Goal: Task Accomplishment & Management: Manage account settings

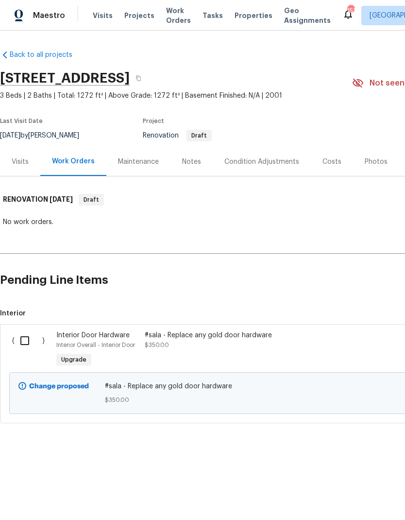
click at [196, 164] on div "Notes" at bounding box center [191, 162] width 19 height 10
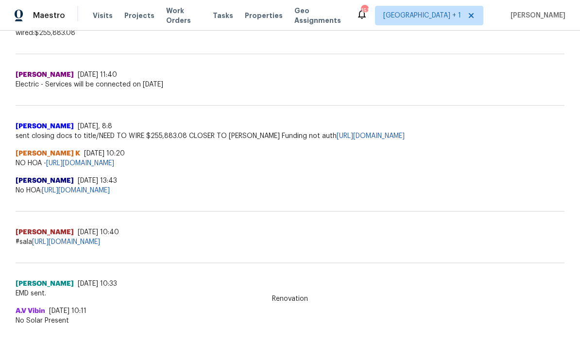
scroll to position [524, 0]
click at [90, 243] on link "https://docs.google.com/spreadsheets/d/1oN28oIgDiAhKslz0z_DqbQguZnwLQK7ijrgTnXC…" at bounding box center [66, 242] width 68 height 7
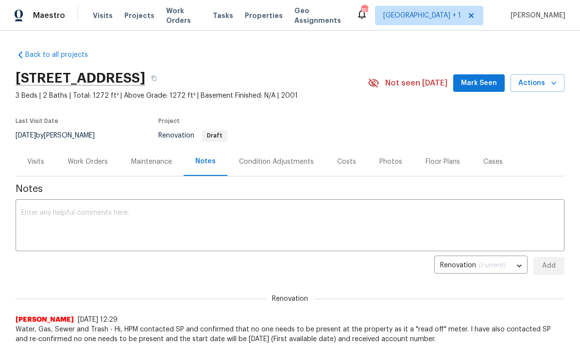
scroll to position [0, 0]
click at [156, 79] on icon "button" at bounding box center [154, 78] width 5 height 5
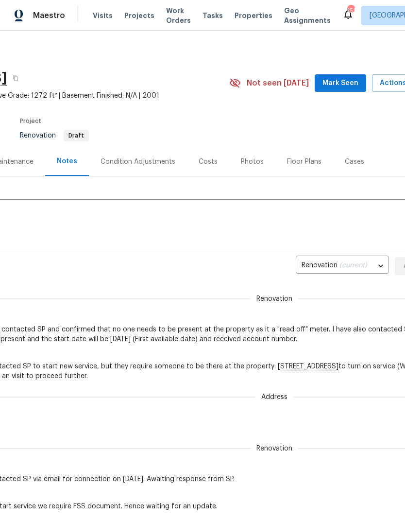
scroll to position [0, 122]
click at [304, 159] on div "Floor Plans" at bounding box center [305, 161] width 34 height 10
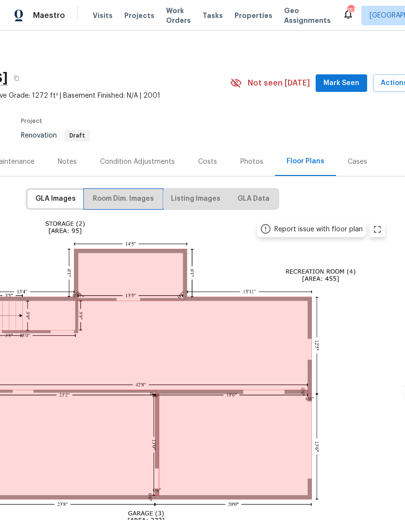
click at [127, 193] on span "Room Dim. Images" at bounding box center [123, 199] width 61 height 12
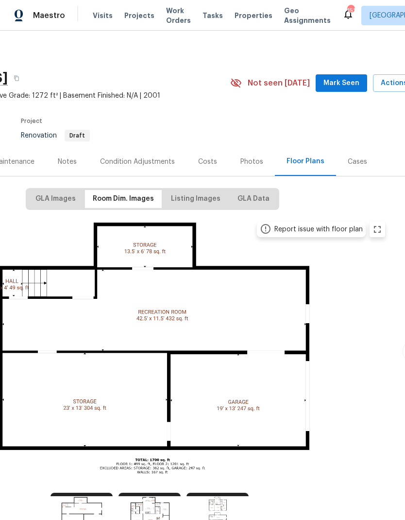
click at [158, 261] on img at bounding box center [152, 350] width 477 height 268
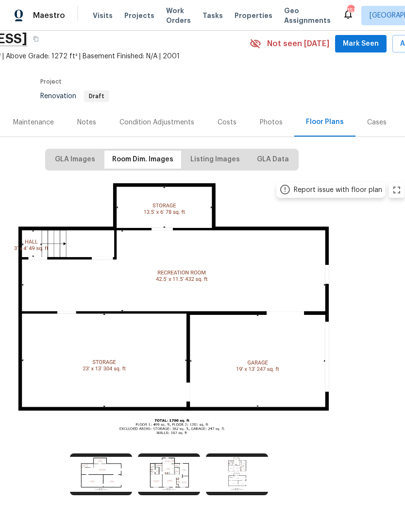
scroll to position [38, 103]
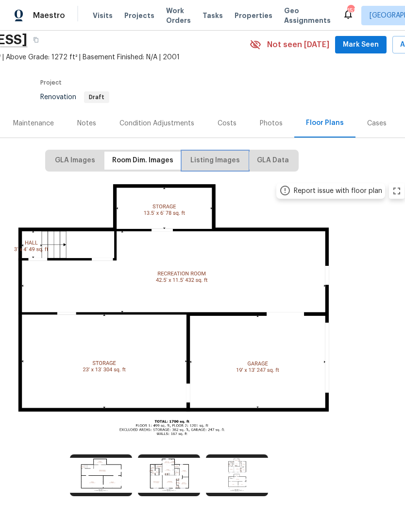
click at [209, 162] on span "Listing Images" at bounding box center [215, 161] width 50 height 12
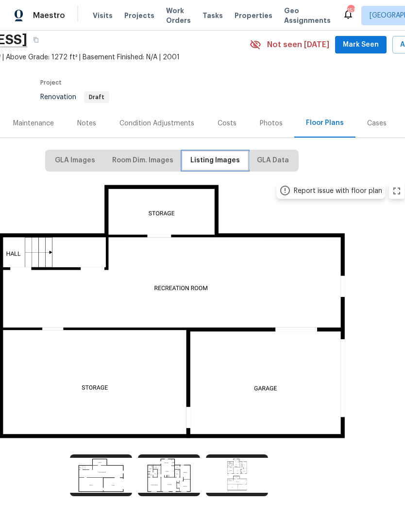
scroll to position [0, 103]
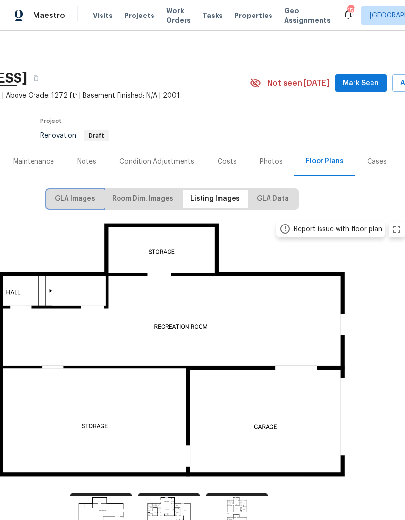
click at [93, 202] on span "GLA Images" at bounding box center [75, 199] width 40 height 12
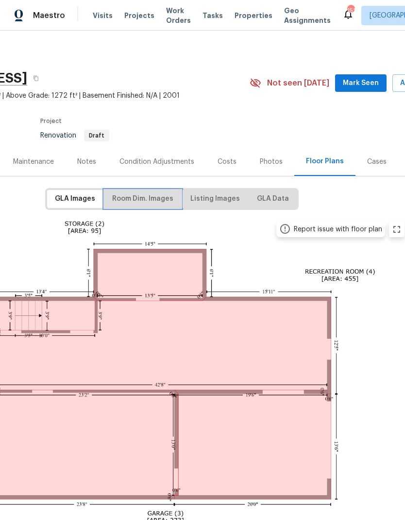
click at [147, 199] on span "Room Dim. Images" at bounding box center [142, 199] width 61 height 12
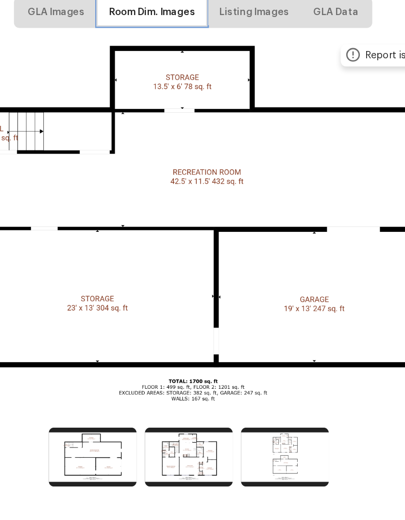
scroll to position [39, 0]
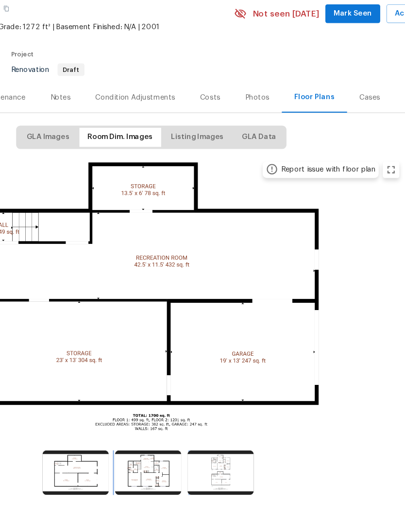
click at [140, 454] on img at bounding box center [139, 475] width 62 height 42
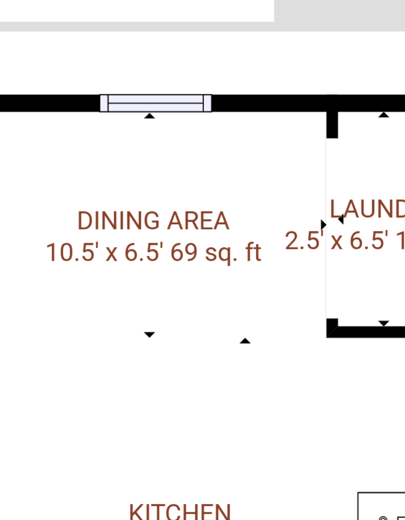
scroll to position [38, 68]
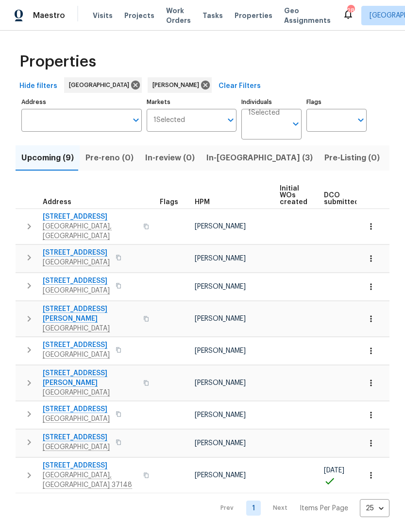
click at [374, 470] on icon "button" at bounding box center [371, 475] width 10 height 10
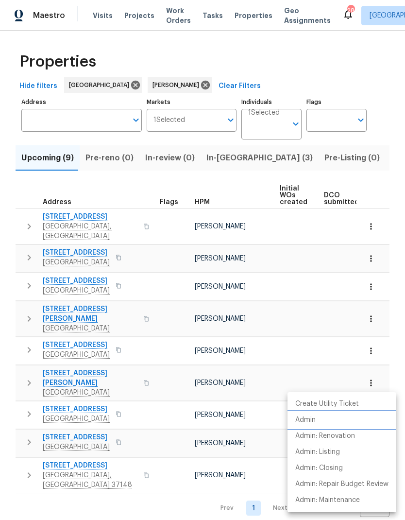
click at [313, 420] on p "Admin" at bounding box center [305, 420] width 20 height 10
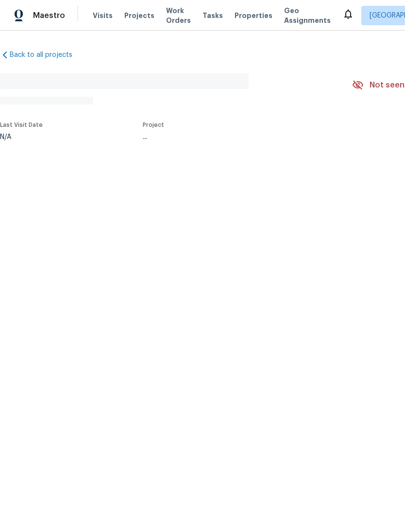
scroll to position [107, 55]
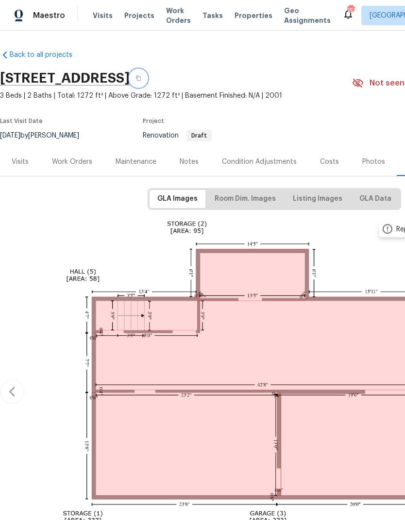
click at [141, 79] on icon "button" at bounding box center [139, 78] width 6 height 6
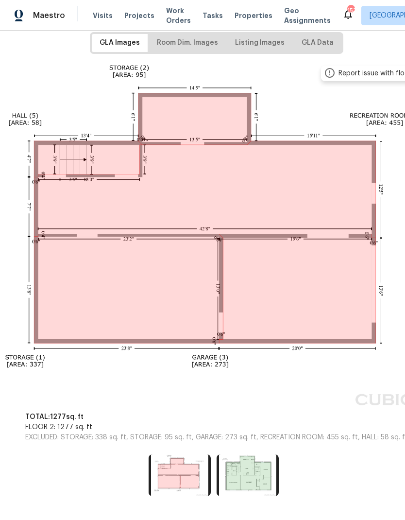
scroll to position [39, 0]
click at [246, 454] on img at bounding box center [248, 475] width 62 height 42
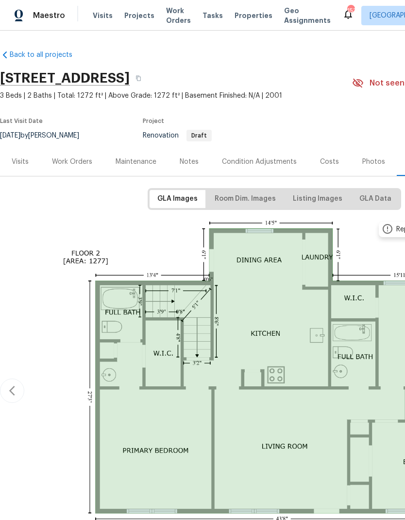
scroll to position [0, 0]
click at [73, 157] on div "Work Orders" at bounding box center [72, 162] width 40 height 10
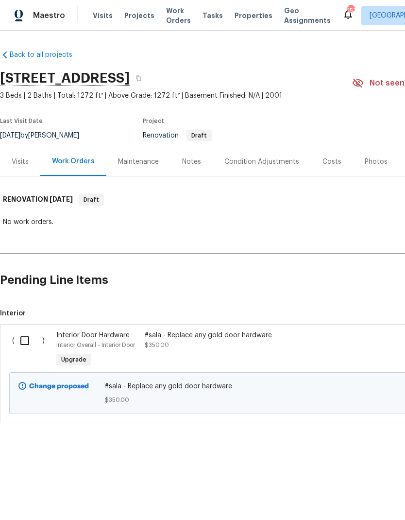
click at [327, 158] on div "Costs" at bounding box center [332, 162] width 19 height 10
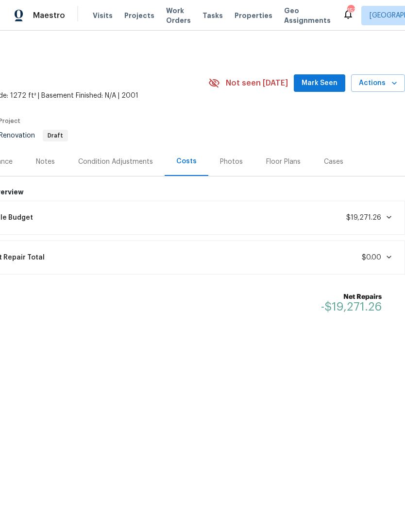
scroll to position [0, 144]
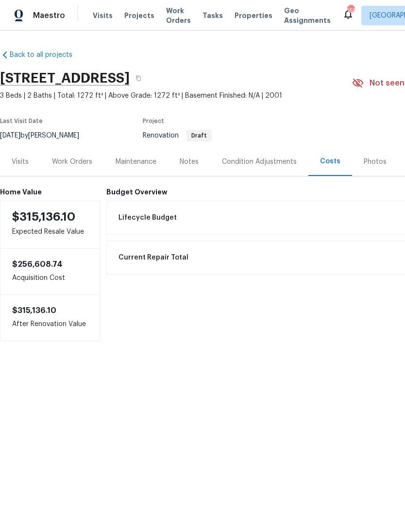
click at [68, 157] on div "Work Orders" at bounding box center [72, 162] width 40 height 10
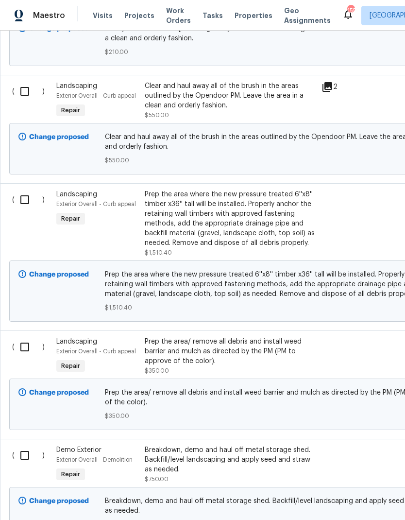
scroll to position [357, 0]
click at [23, 88] on input "checkbox" at bounding box center [29, 92] width 28 height 20
checkbox input "true"
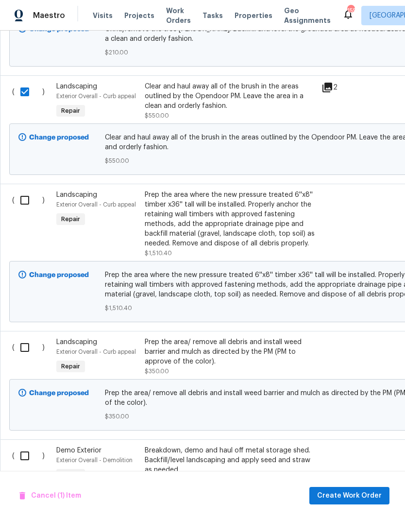
click at [29, 204] on input "checkbox" at bounding box center [29, 200] width 28 height 20
checkbox input "true"
click at [24, 349] on input "checkbox" at bounding box center [29, 347] width 28 height 20
checkbox input "true"
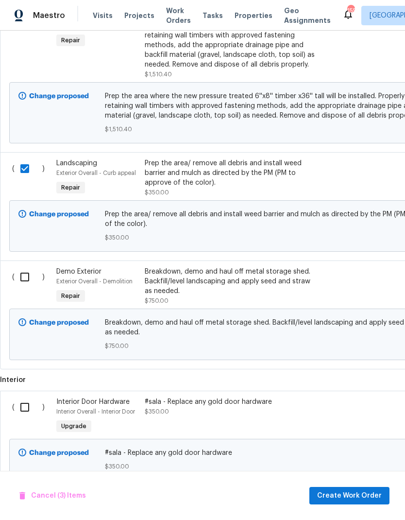
scroll to position [535, 0]
click at [23, 286] on input "checkbox" at bounding box center [29, 277] width 28 height 20
checkbox input "true"
click at [367, 493] on span "Create Work Order" at bounding box center [349, 496] width 65 height 12
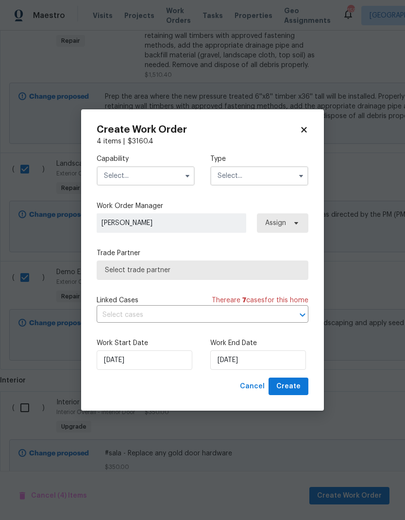
click at [118, 176] on input "text" at bounding box center [146, 175] width 98 height 19
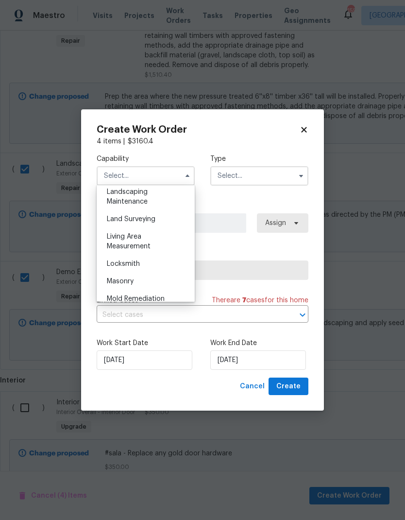
click at [125, 200] on span "Landscaping Maintenance" at bounding box center [127, 197] width 41 height 17
type input "Landscaping Maintenance"
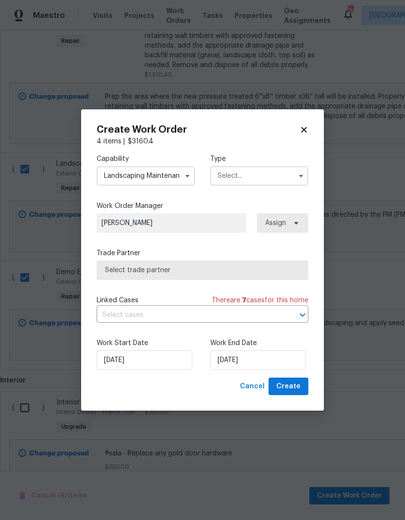
click at [243, 173] on input "text" at bounding box center [259, 175] width 98 height 19
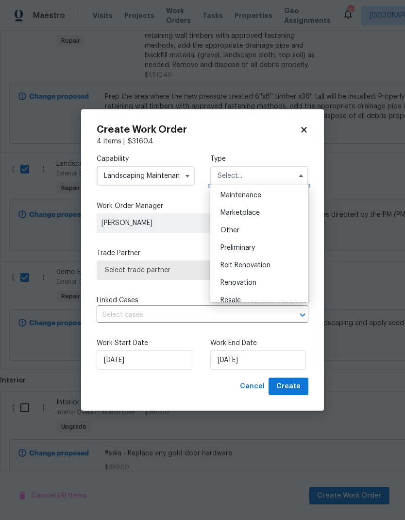
scroll to position [170, 0]
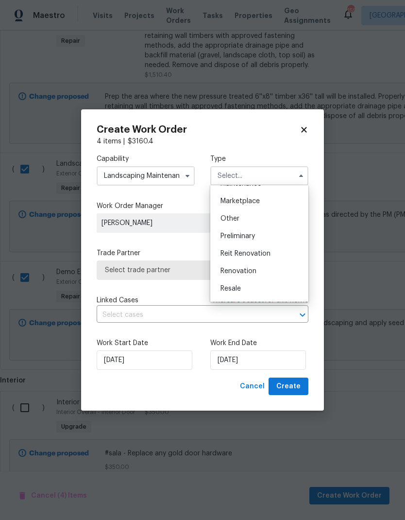
click at [230, 266] on div "Renovation" at bounding box center [259, 270] width 93 height 17
type input "Renovation"
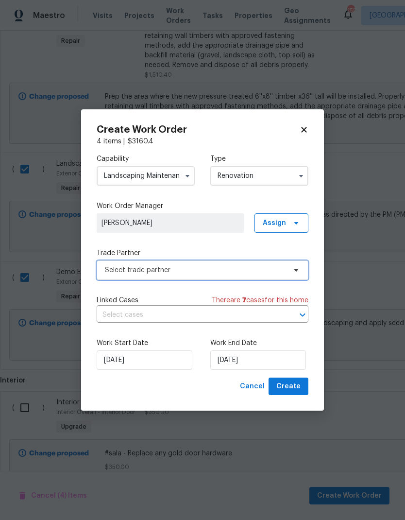
click at [128, 267] on span "Select trade partner" at bounding box center [195, 270] width 181 height 10
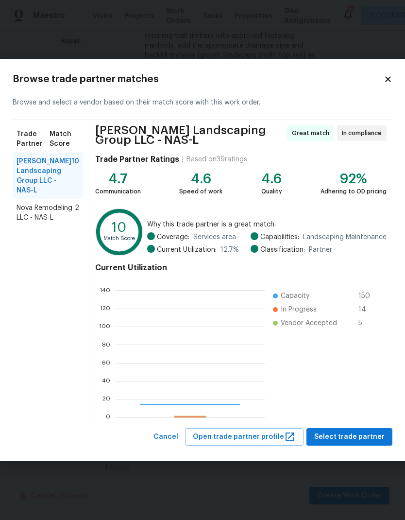
scroll to position [136, 150]
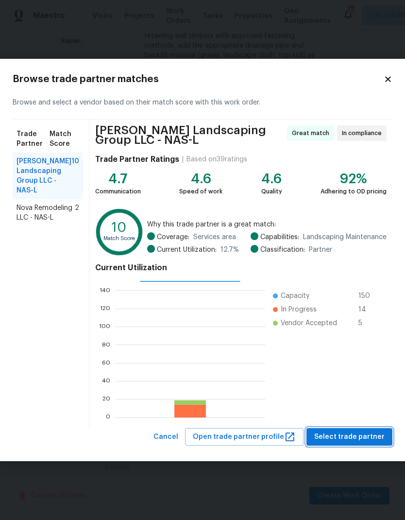
click at [366, 435] on span "Select trade partner" at bounding box center [349, 437] width 70 height 12
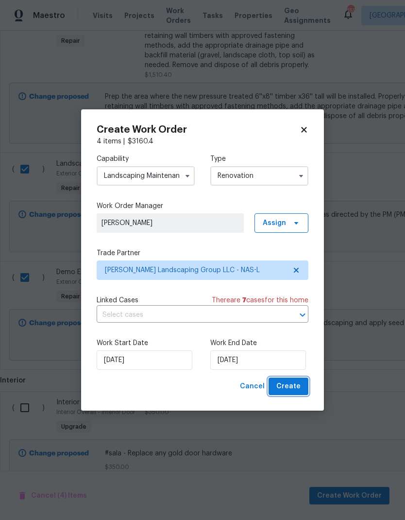
click at [289, 385] on span "Create" at bounding box center [288, 386] width 24 height 12
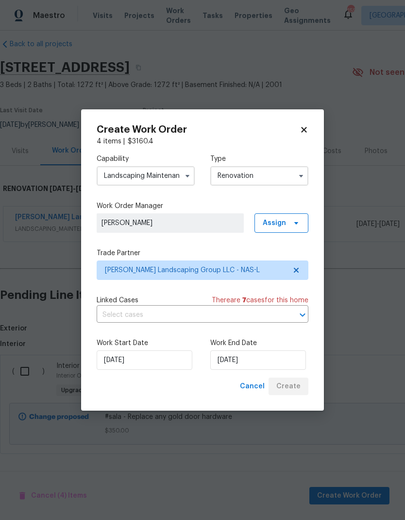
scroll to position [0, 0]
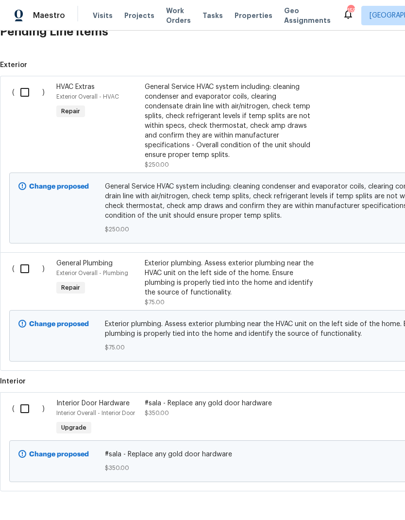
scroll to position [274, 0]
click at [25, 97] on input "checkbox" at bounding box center [29, 93] width 28 height 20
checkbox input "true"
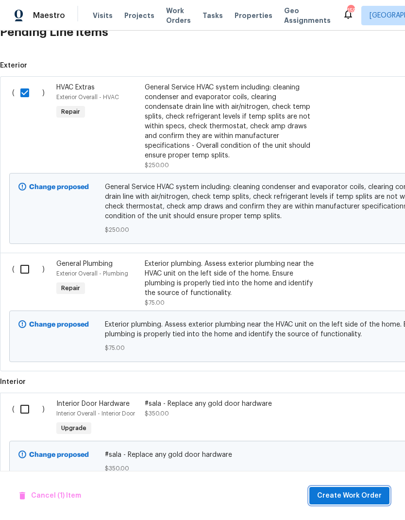
click at [343, 496] on span "Create Work Order" at bounding box center [349, 496] width 65 height 12
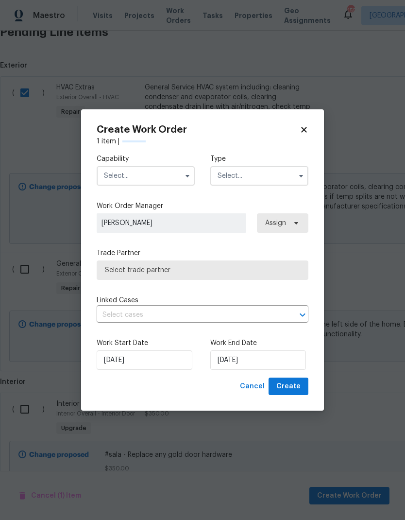
click at [135, 184] on input "text" at bounding box center [146, 175] width 98 height 19
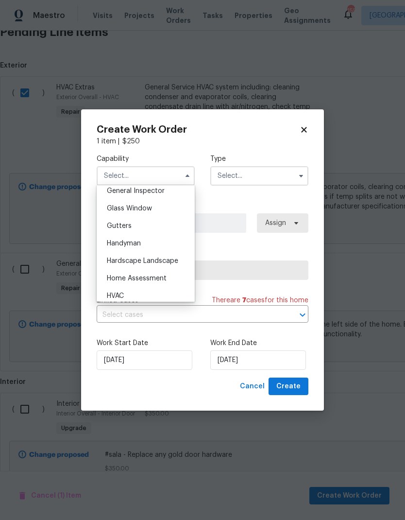
scroll to position [490, 0]
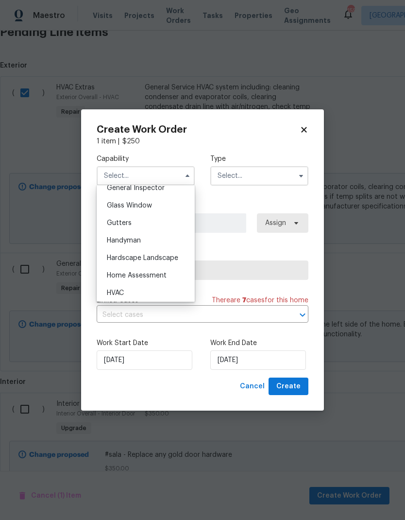
click at [113, 293] on span "HVAC" at bounding box center [115, 293] width 17 height 7
type input "HVAC"
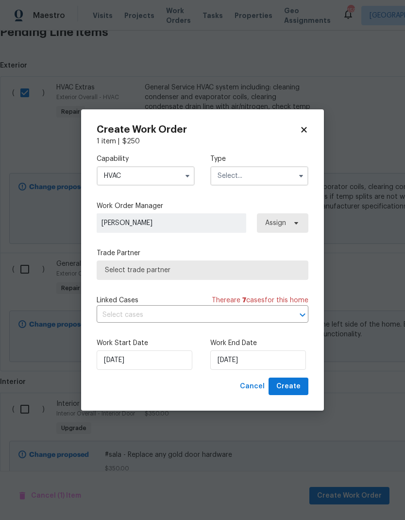
click at [242, 166] on input "text" at bounding box center [259, 175] width 98 height 19
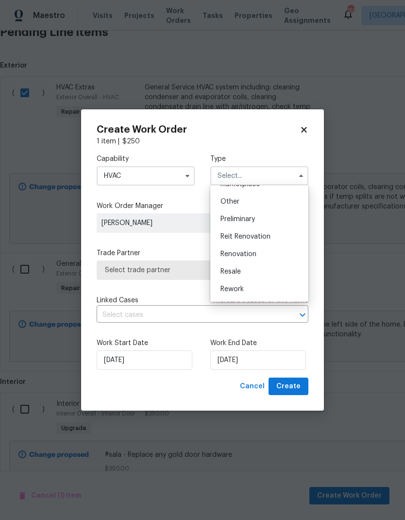
scroll to position [189, 0]
click at [228, 255] on span "Renovation" at bounding box center [239, 252] width 36 height 7
type input "Renovation"
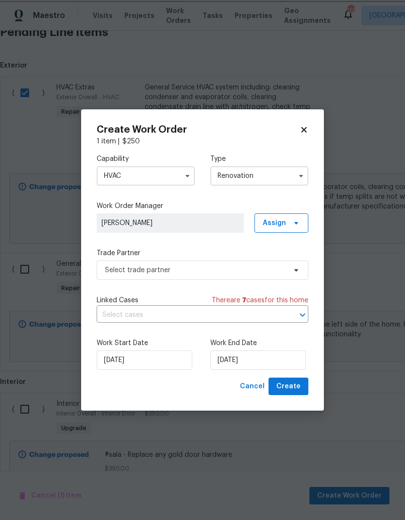
scroll to position [0, 0]
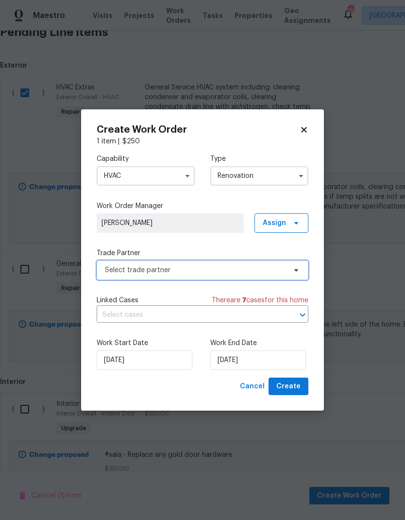
click at [151, 271] on span "Select trade partner" at bounding box center [195, 270] width 181 height 10
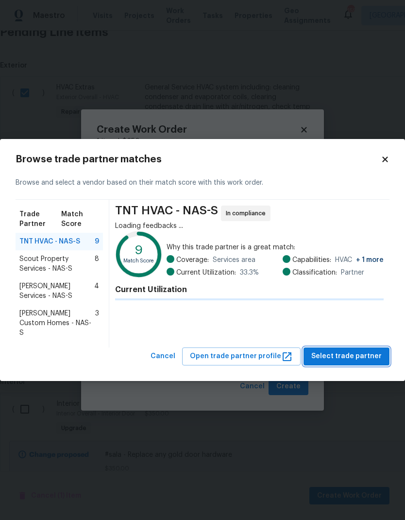
click at [356, 350] on span "Select trade partner" at bounding box center [346, 356] width 70 height 12
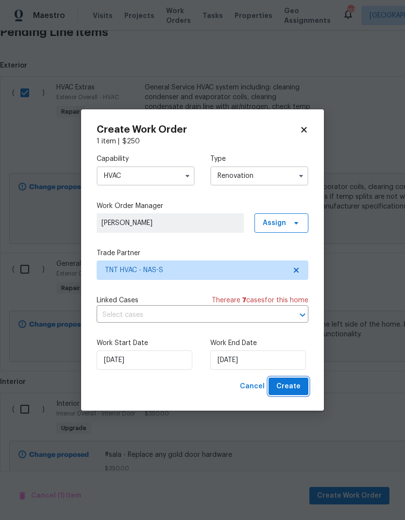
click at [285, 391] on span "Create" at bounding box center [288, 386] width 24 height 12
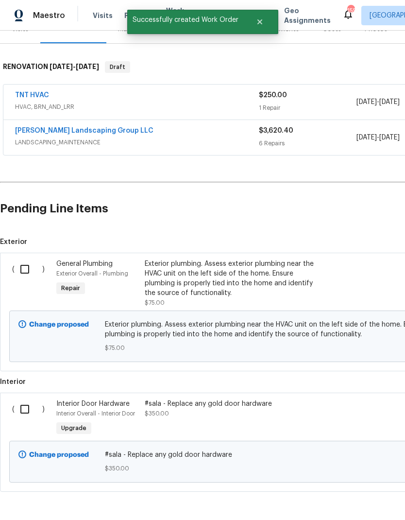
scroll to position [132, 0]
click at [22, 270] on input "checkbox" at bounding box center [29, 269] width 28 height 20
checkbox input "true"
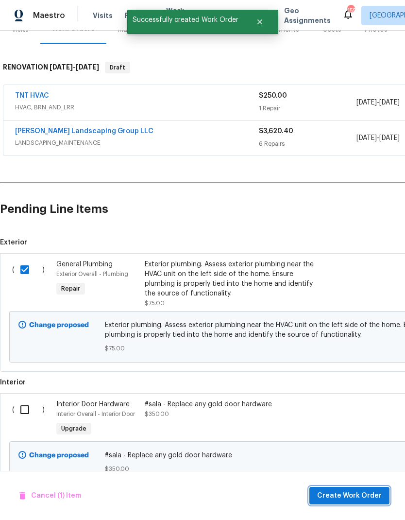
click at [334, 487] on button "Create Work Order" at bounding box center [349, 496] width 80 height 18
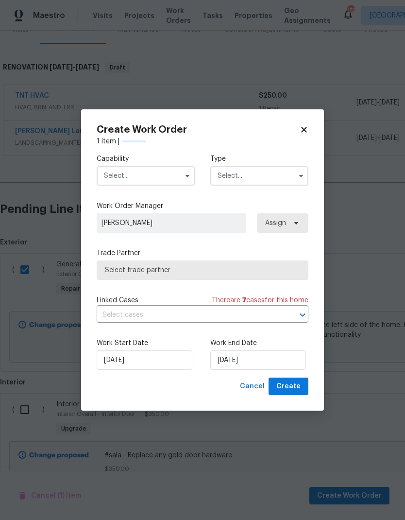
click at [159, 179] on input "text" at bounding box center [146, 175] width 98 height 19
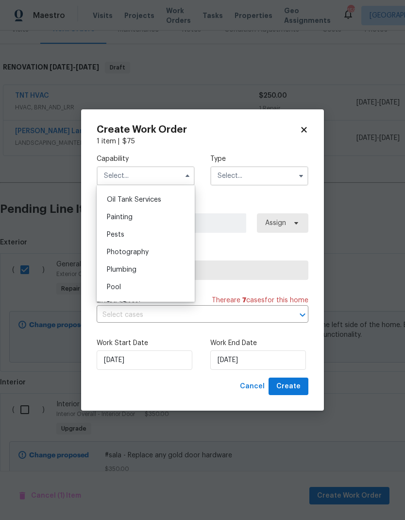
scroll to position [801, 0]
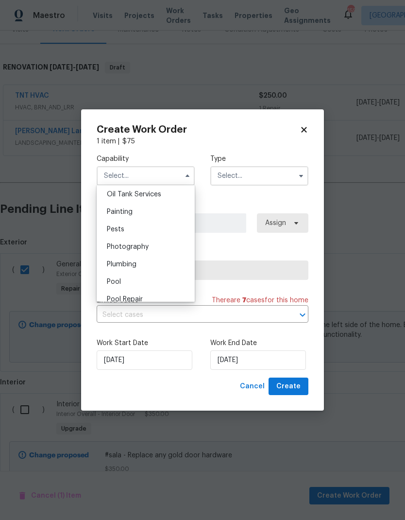
click at [144, 266] on div "Plumbing" at bounding box center [145, 264] width 93 height 17
type input "Plumbing"
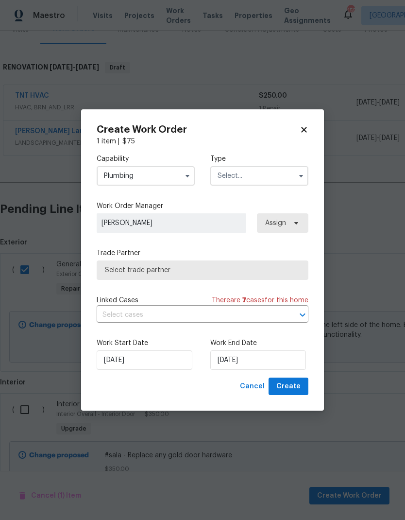
click at [292, 173] on input "text" at bounding box center [259, 175] width 98 height 19
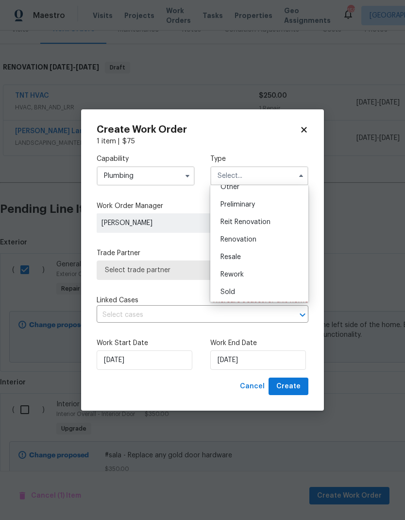
scroll to position [200, 0]
click at [272, 240] on div "Renovation" at bounding box center [259, 241] width 93 height 17
type input "Renovation"
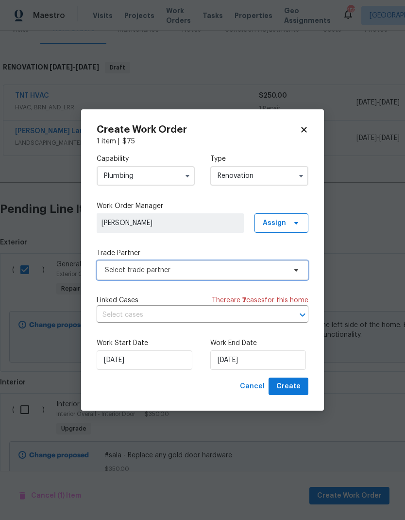
click at [264, 269] on span "Select trade partner" at bounding box center [195, 270] width 181 height 10
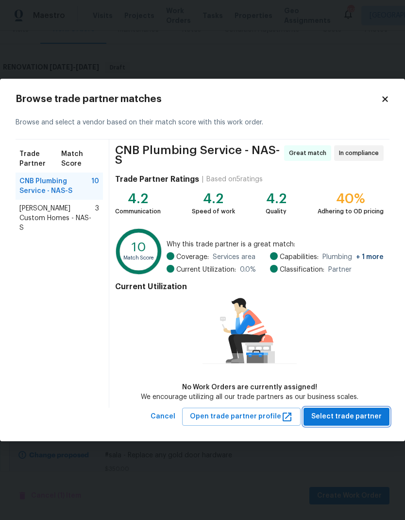
click at [351, 409] on button "Select trade partner" at bounding box center [347, 417] width 86 height 18
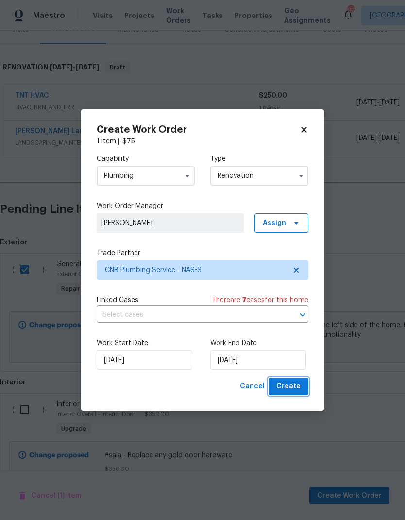
click at [293, 386] on span "Create" at bounding box center [288, 386] width 24 height 12
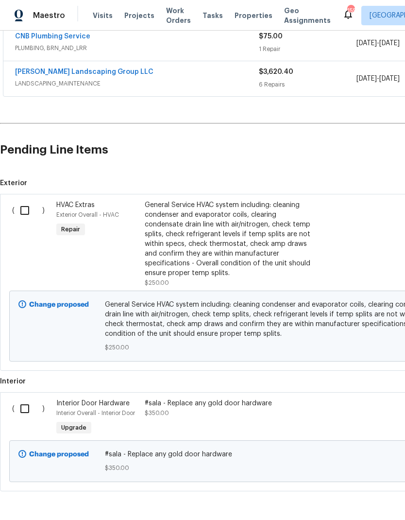
scroll to position [226, 0]
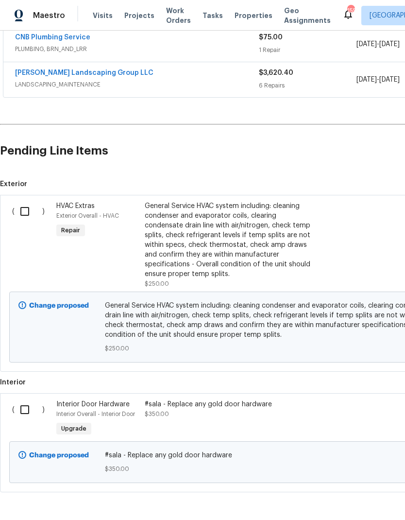
click at [19, 206] on input "checkbox" at bounding box center [29, 211] width 28 height 20
checkbox input "true"
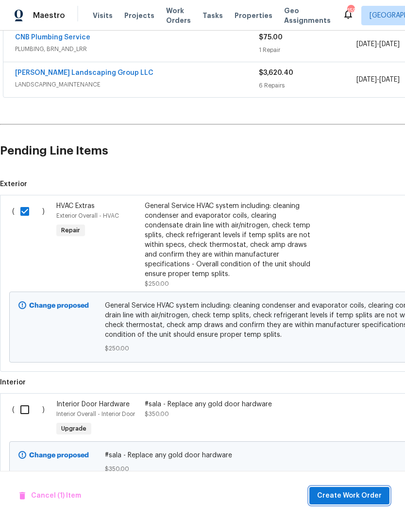
click at [331, 492] on span "Create Work Order" at bounding box center [349, 496] width 65 height 12
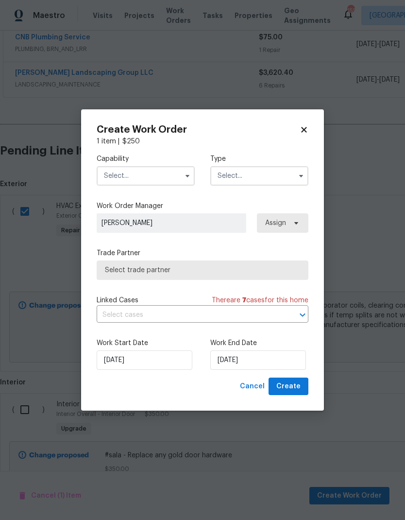
click at [166, 163] on label "Capability" at bounding box center [146, 159] width 98 height 10
click at [151, 173] on input "text" at bounding box center [146, 175] width 98 height 19
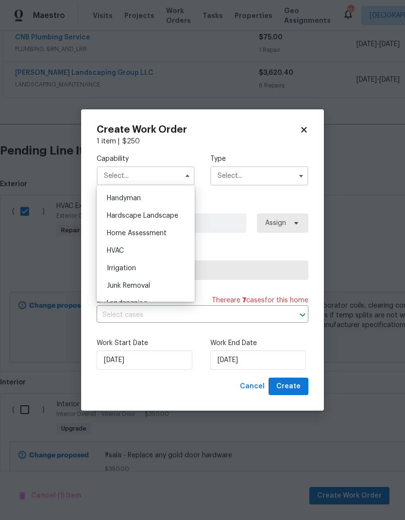
scroll to position [551, 0]
click at [130, 227] on div "HVAC" at bounding box center [145, 231] width 93 height 17
type input "HVAC"
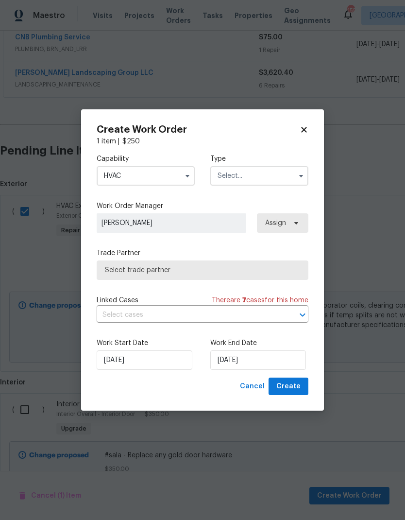
click at [275, 181] on input "text" at bounding box center [259, 175] width 98 height 19
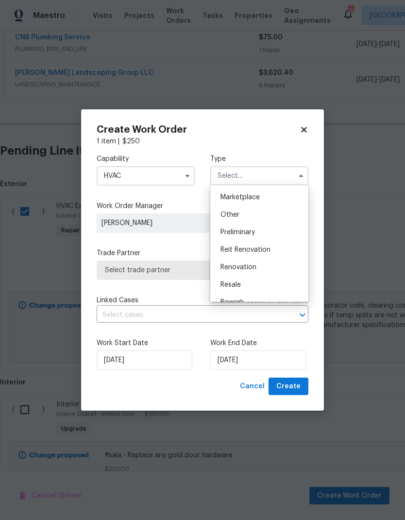
scroll to position [180, 0]
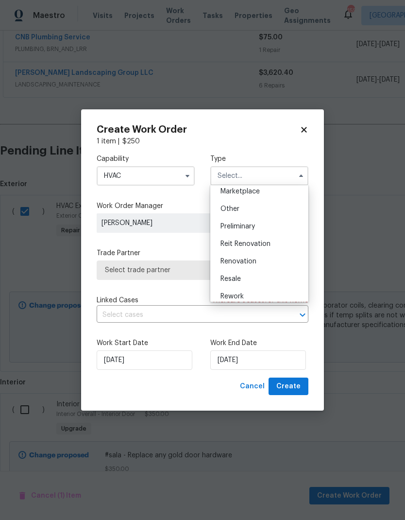
click at [259, 262] on div "Renovation" at bounding box center [259, 261] width 93 height 17
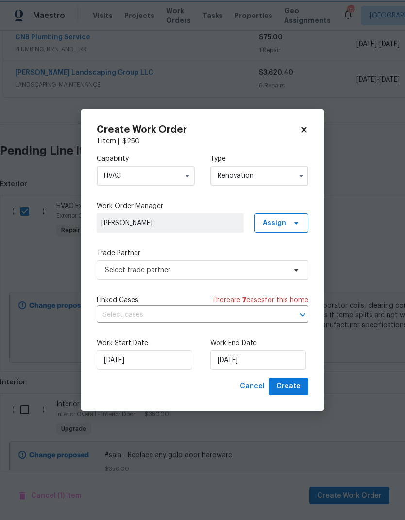
type input "Renovation"
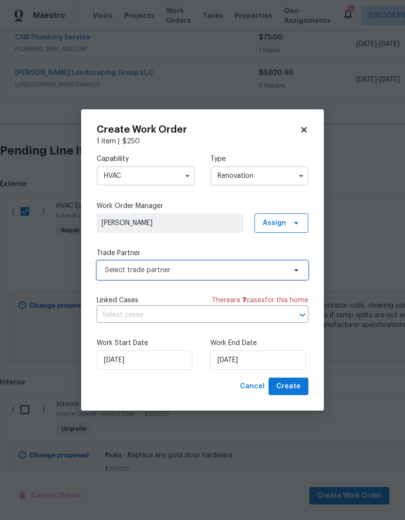
click at [245, 268] on span "Select trade partner" at bounding box center [195, 270] width 181 height 10
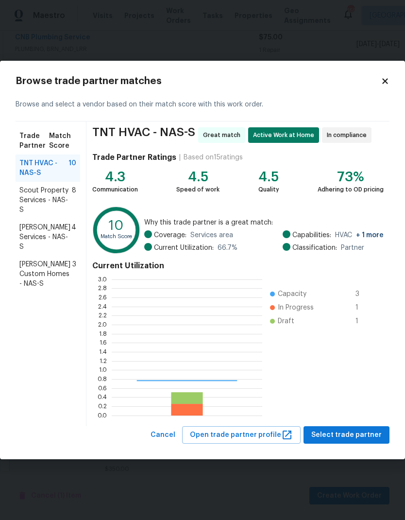
scroll to position [136, 151]
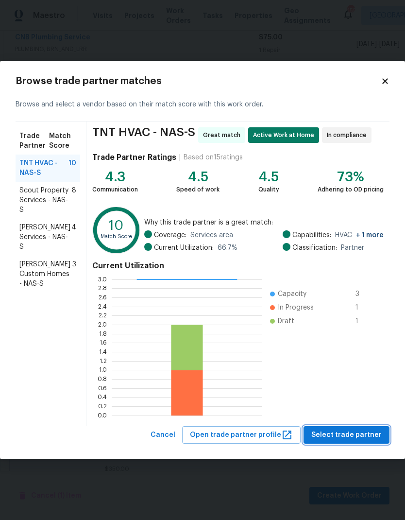
click at [361, 439] on span "Select trade partner" at bounding box center [346, 435] width 70 height 12
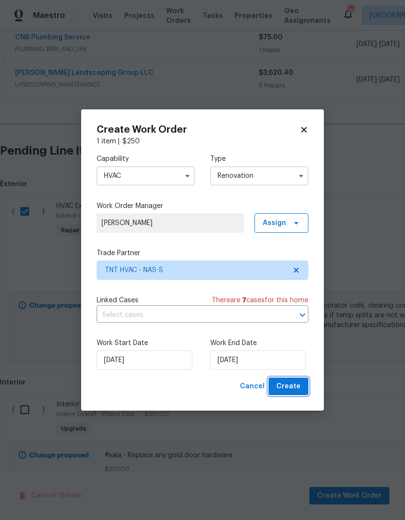
click at [298, 387] on span "Create" at bounding box center [288, 386] width 24 height 12
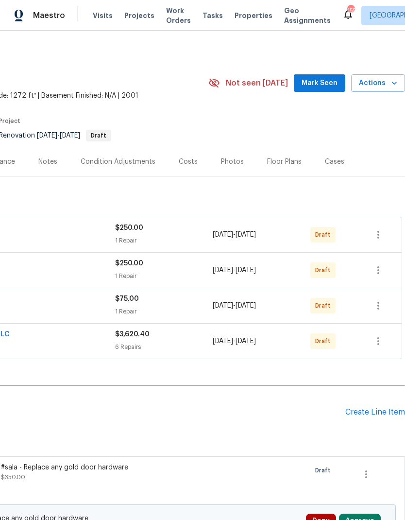
scroll to position [0, 144]
click at [380, 239] on icon "button" at bounding box center [379, 235] width 12 height 12
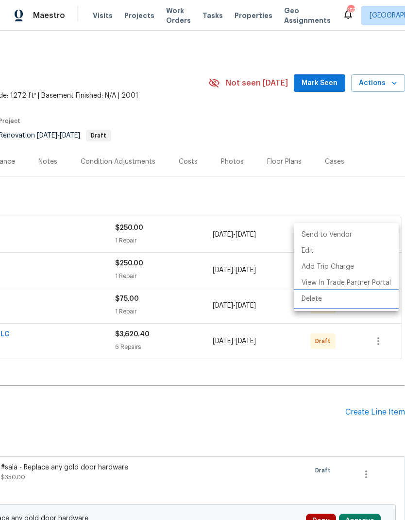
click at [322, 302] on li "Delete" at bounding box center [346, 299] width 105 height 16
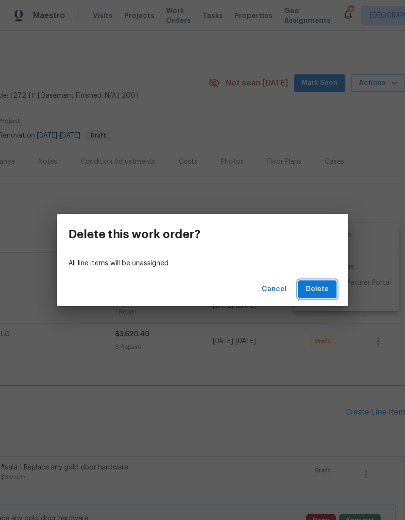
click at [315, 290] on span "Delete" at bounding box center [317, 289] width 23 height 12
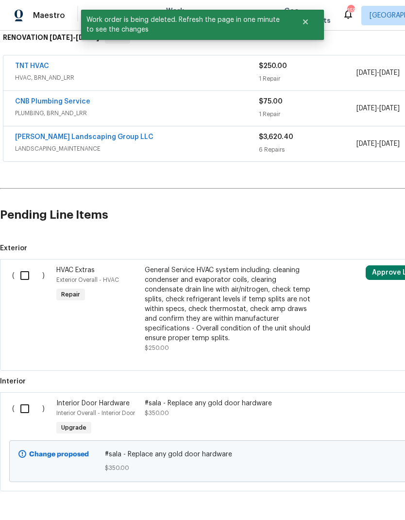
scroll to position [161, 0]
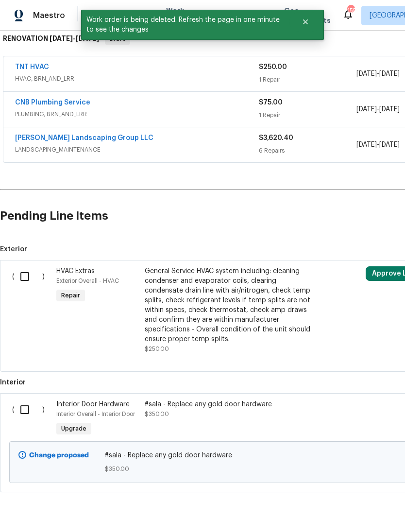
click at [30, 277] on input "checkbox" at bounding box center [29, 276] width 28 height 20
checkbox input "true"
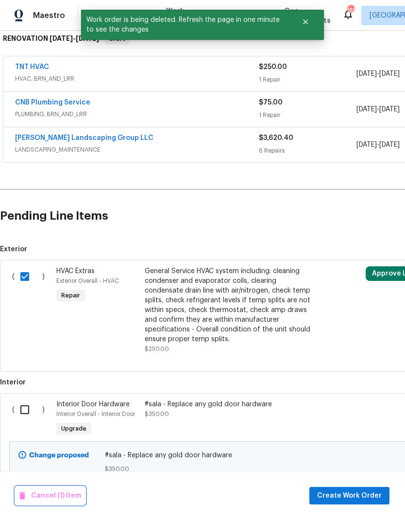
click at [42, 494] on span "Cancel (1) Item" at bounding box center [50, 496] width 62 height 12
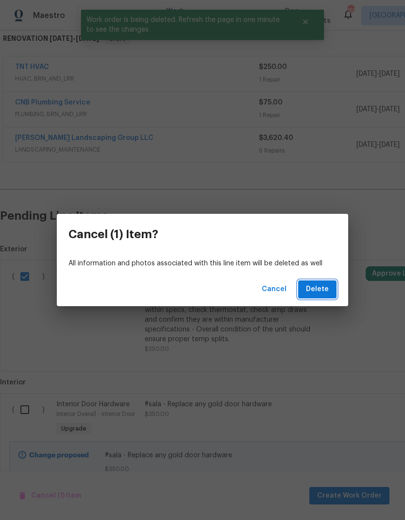
click at [327, 280] on button "Delete" at bounding box center [317, 289] width 38 height 18
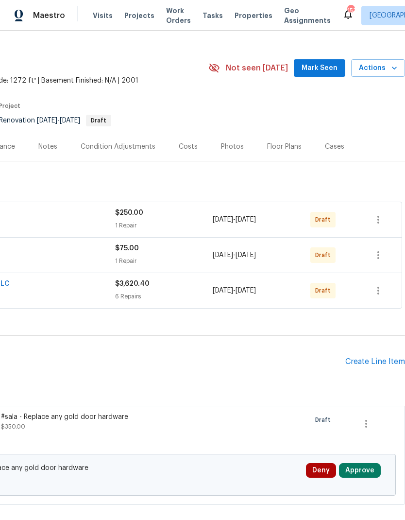
scroll to position [15, 144]
click at [281, 143] on div "Floor Plans" at bounding box center [284, 147] width 34 height 10
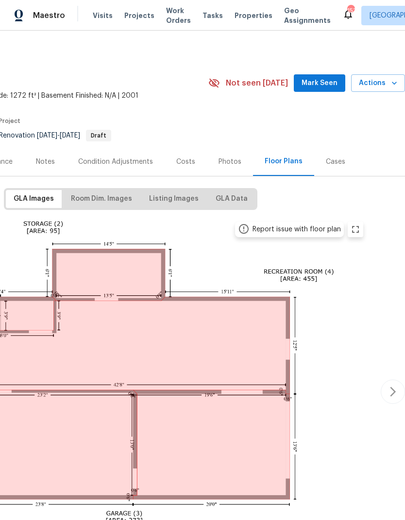
scroll to position [0, 144]
click at [188, 166] on div "Costs" at bounding box center [185, 162] width 19 height 10
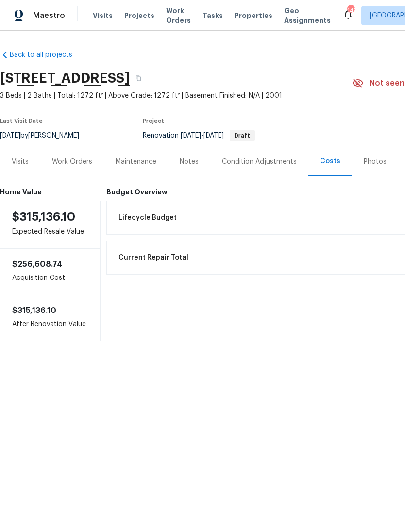
click at [74, 151] on div "Work Orders" at bounding box center [72, 161] width 64 height 29
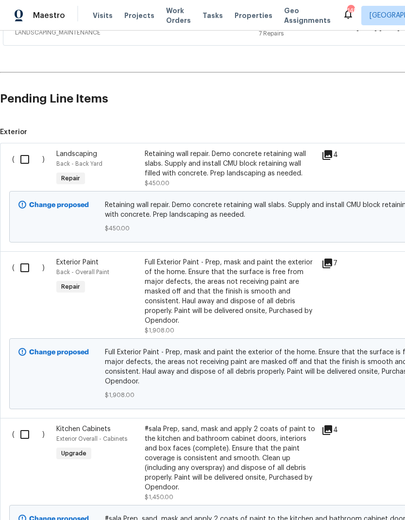
scroll to position [314, 0]
click at [28, 155] on input "checkbox" at bounding box center [29, 159] width 28 height 20
checkbox input "true"
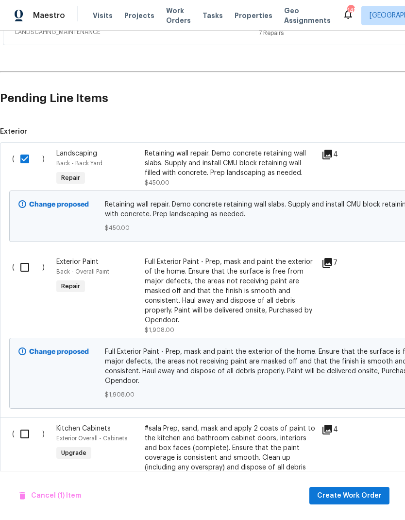
click at [18, 261] on input "checkbox" at bounding box center [29, 267] width 28 height 20
checkbox input "true"
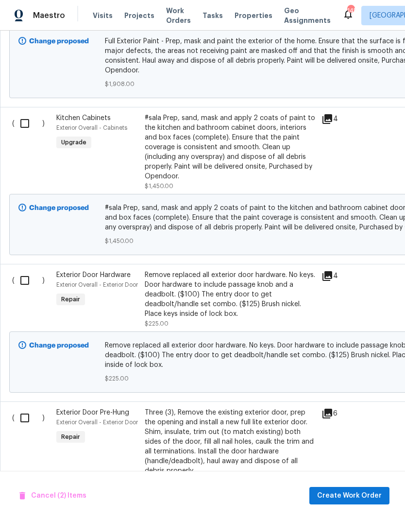
scroll to position [624, 0]
click at [29, 120] on input "checkbox" at bounding box center [29, 123] width 28 height 20
checkbox input "true"
click at [24, 274] on input "checkbox" at bounding box center [29, 280] width 28 height 20
checkbox input "true"
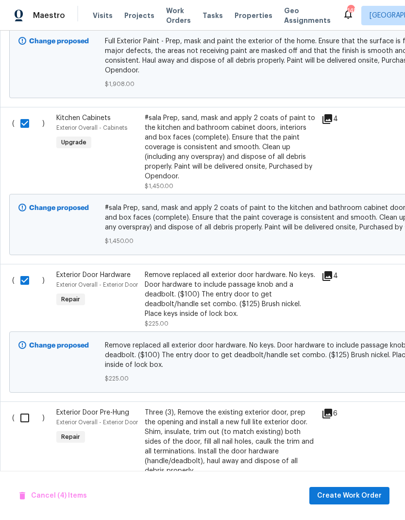
click at [21, 409] on input "checkbox" at bounding box center [29, 418] width 28 height 20
checkbox input "true"
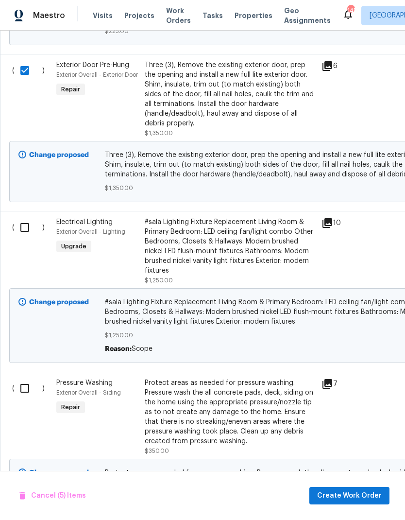
scroll to position [972, 0]
click at [31, 217] on input "checkbox" at bounding box center [29, 227] width 28 height 20
checkbox input "true"
click at [21, 379] on input "checkbox" at bounding box center [29, 388] width 28 height 20
checkbox input "true"
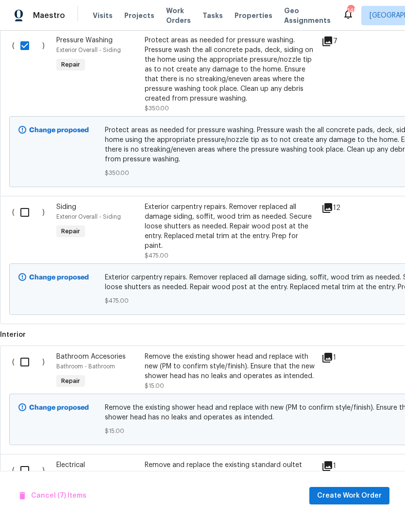
scroll to position [1314, 0]
click at [26, 206] on input "checkbox" at bounding box center [29, 212] width 28 height 20
checkbox input "true"
click at [21, 356] on input "checkbox" at bounding box center [29, 362] width 28 height 20
checkbox input "true"
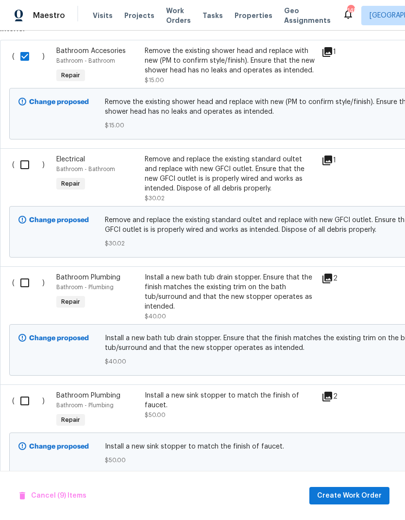
scroll to position [1620, 0]
click at [31, 155] on input "checkbox" at bounding box center [29, 165] width 28 height 20
checkbox input "true"
click at [17, 273] on input "checkbox" at bounding box center [29, 283] width 28 height 20
checkbox input "true"
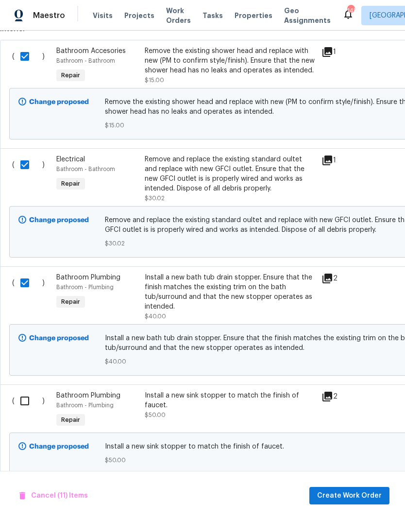
click at [23, 391] on input "checkbox" at bounding box center [29, 401] width 28 height 20
checkbox input "true"
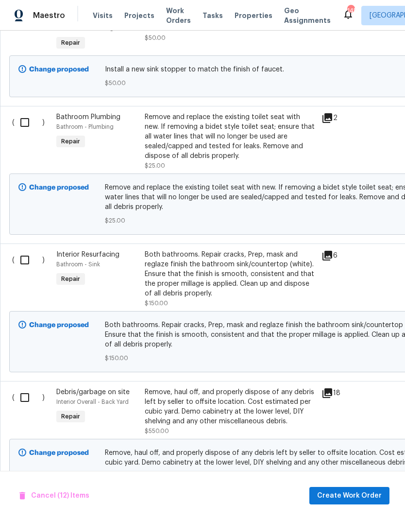
scroll to position [2000, 0]
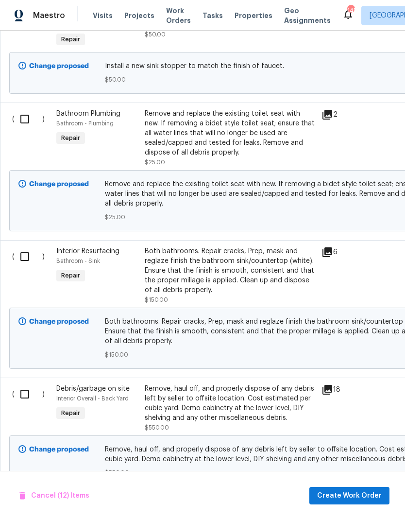
click at [21, 109] on input "checkbox" at bounding box center [29, 119] width 28 height 20
checkbox input "true"
click at [22, 247] on input "checkbox" at bounding box center [29, 256] width 28 height 20
checkbox input "true"
click at [24, 384] on input "checkbox" at bounding box center [29, 394] width 28 height 20
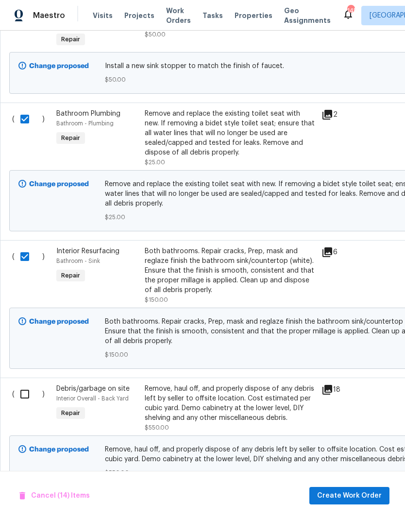
checkbox input "true"
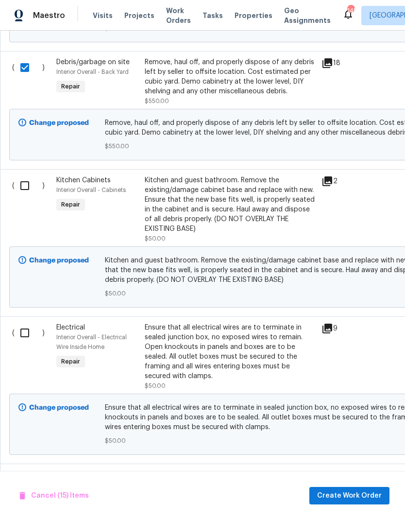
scroll to position [2329, 0]
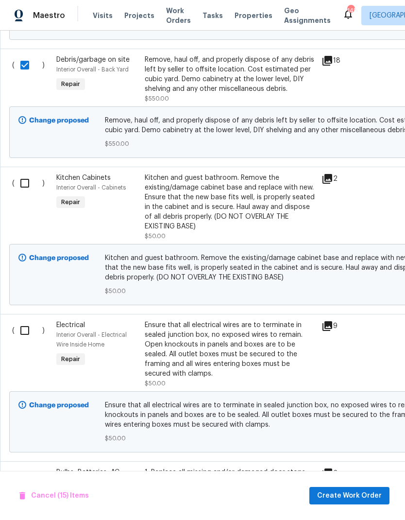
click at [27, 173] on input "checkbox" at bounding box center [29, 183] width 28 height 20
checkbox input "true"
click at [25, 320] on input "checkbox" at bounding box center [29, 330] width 28 height 20
checkbox input "true"
click at [28, 467] on input "checkbox" at bounding box center [29, 477] width 28 height 20
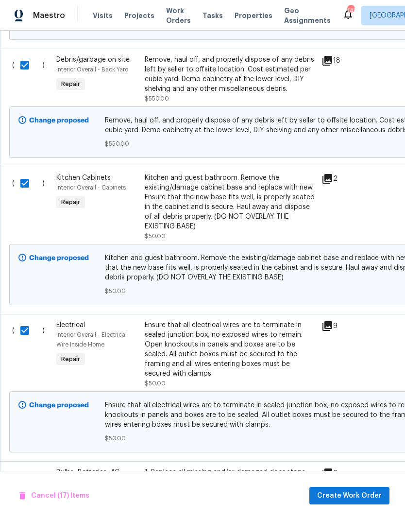
checkbox input "true"
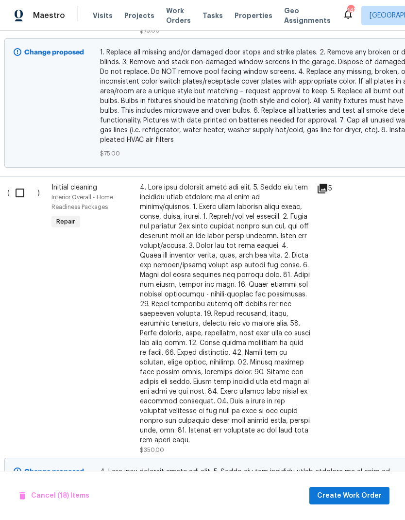
scroll to position [2965, 6]
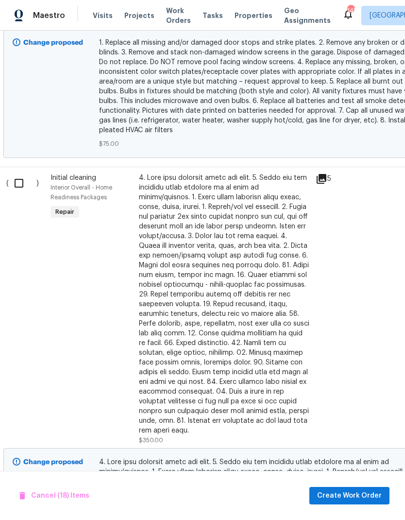
click at [20, 179] on input "checkbox" at bounding box center [23, 183] width 28 height 20
checkbox input "true"
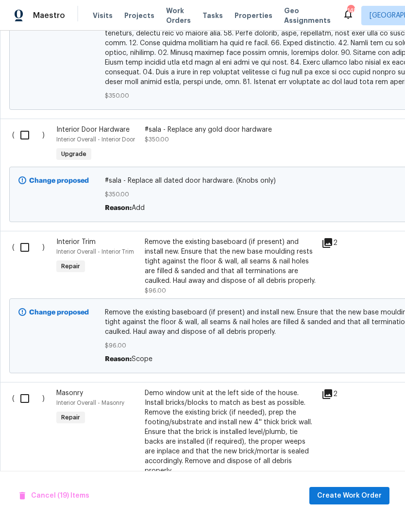
scroll to position [3462, 0]
click at [31, 125] on input "checkbox" at bounding box center [29, 135] width 28 height 20
checkbox input "true"
click at [24, 237] on input "checkbox" at bounding box center [29, 247] width 28 height 20
checkbox input "true"
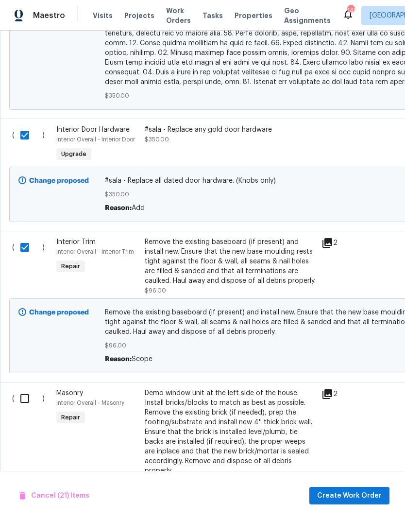
click at [24, 388] on input "checkbox" at bounding box center [29, 398] width 28 height 20
checkbox input "true"
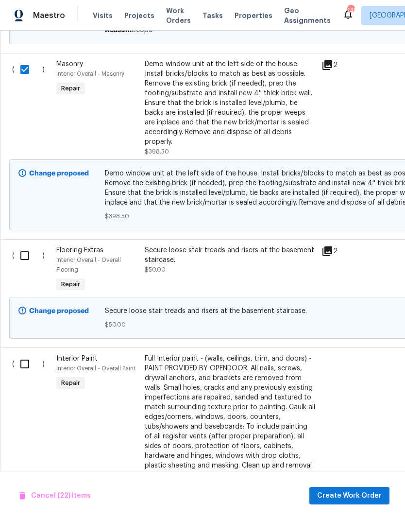
scroll to position [3792, 0]
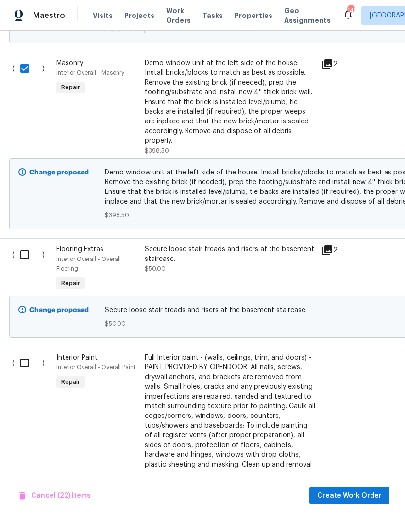
click at [24, 244] on input "checkbox" at bounding box center [29, 254] width 28 height 20
checkbox input "true"
click at [21, 353] on input "checkbox" at bounding box center [29, 363] width 28 height 20
checkbox input "true"
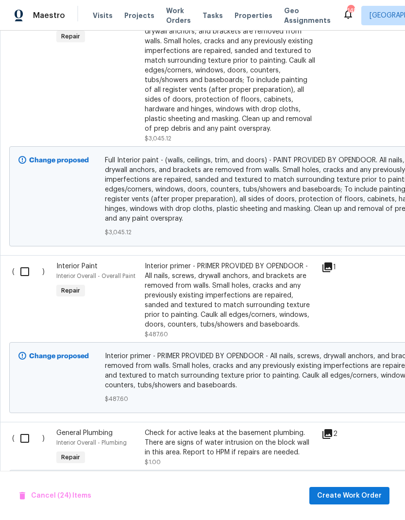
scroll to position [4138, 0]
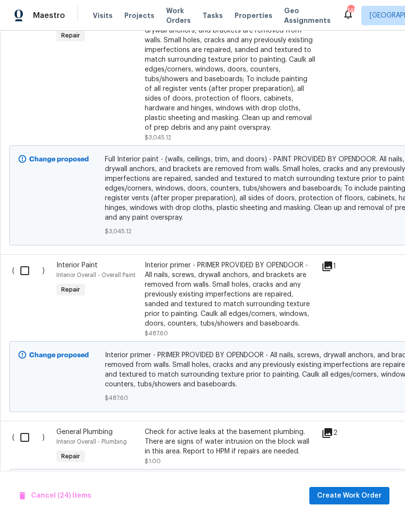
click at [23, 260] on input "checkbox" at bounding box center [29, 270] width 28 height 20
checkbox input "true"
click at [23, 427] on input "checkbox" at bounding box center [29, 437] width 28 height 20
checkbox input "true"
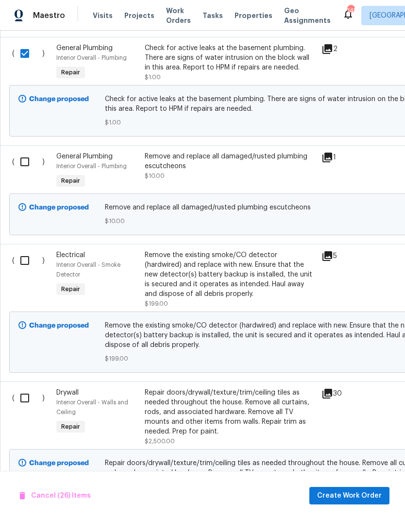
scroll to position [4531, 0]
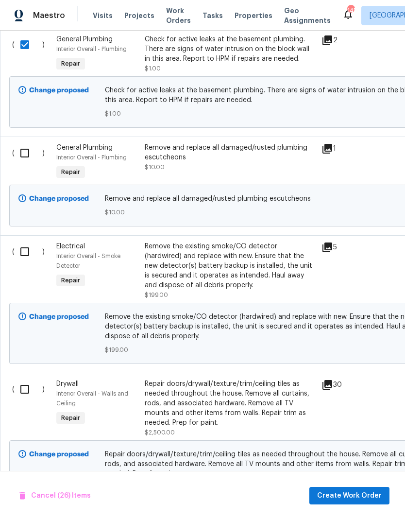
click at [20, 143] on input "checkbox" at bounding box center [29, 153] width 28 height 20
checkbox input "true"
click at [25, 241] on input "checkbox" at bounding box center [29, 251] width 28 height 20
checkbox input "true"
click at [26, 379] on input "checkbox" at bounding box center [29, 389] width 28 height 20
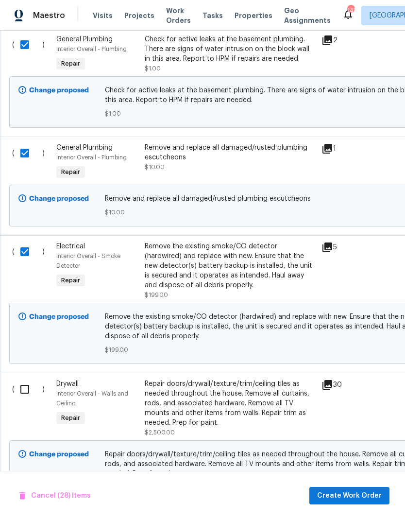
checkbox input "true"
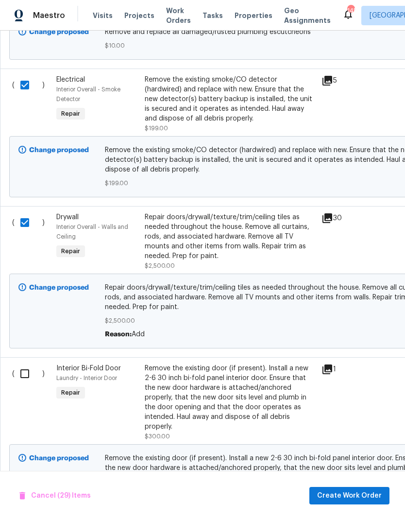
scroll to position [4697, 0]
click at [26, 367] on input "checkbox" at bounding box center [29, 374] width 28 height 20
checkbox input "true"
click at [336, 496] on span "Create Work Order" at bounding box center [349, 496] width 65 height 12
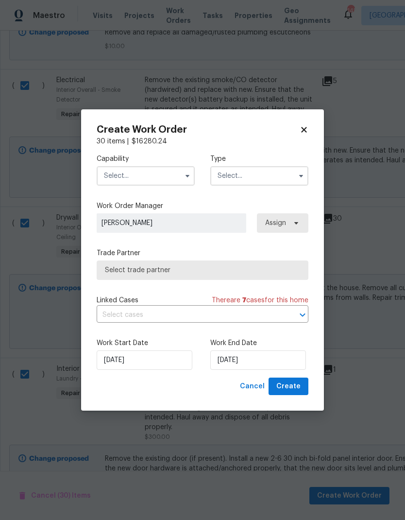
click at [149, 173] on input "text" at bounding box center [146, 175] width 98 height 19
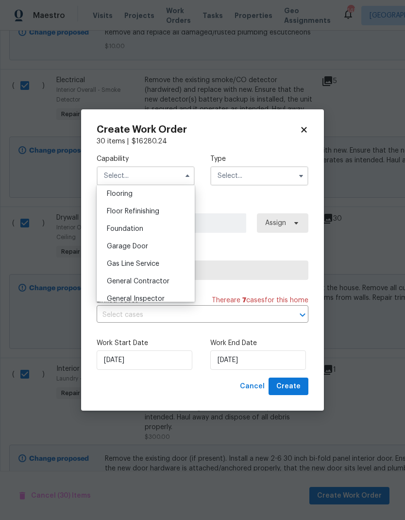
scroll to position [388, 0]
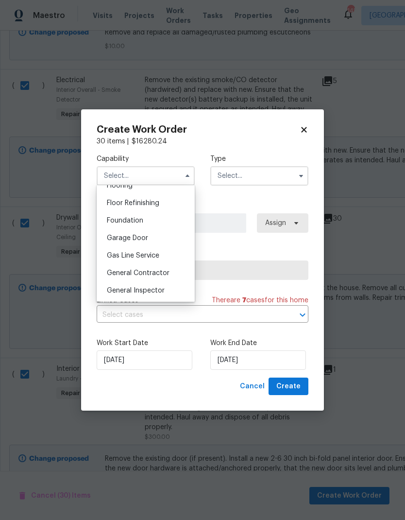
click at [146, 272] on span "General Contractor" at bounding box center [138, 273] width 63 height 7
type input "General Contractor"
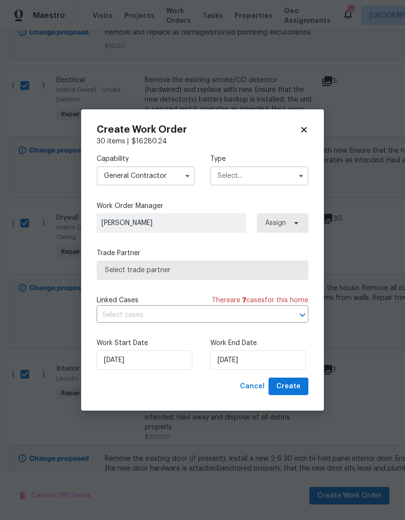
click at [287, 179] on input "text" at bounding box center [259, 175] width 98 height 19
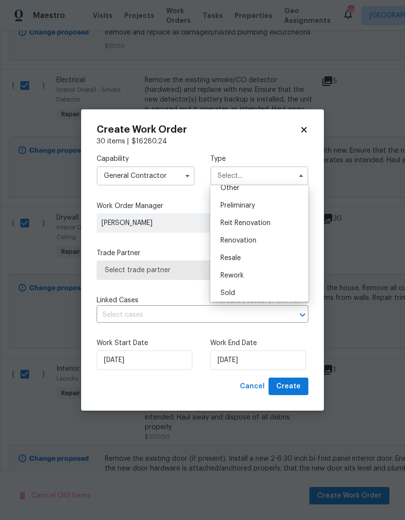
scroll to position [201, 0]
click at [246, 242] on span "Renovation" at bounding box center [239, 240] width 36 height 7
type input "Renovation"
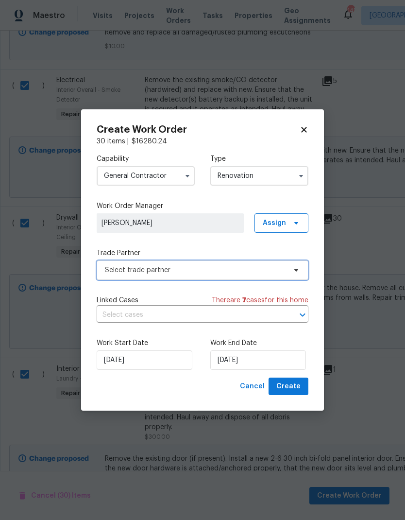
click at [262, 267] on span "Select trade partner" at bounding box center [195, 270] width 181 height 10
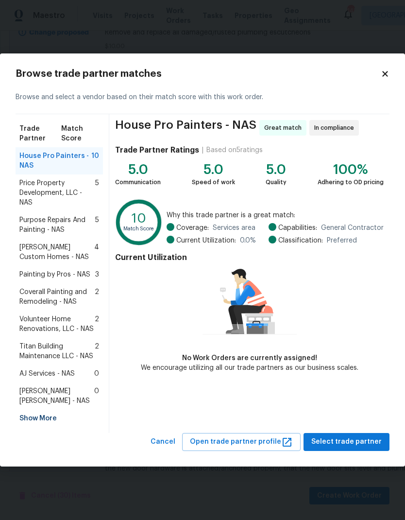
click at [56, 419] on div "Show More" at bounding box center [59, 418] width 87 height 17
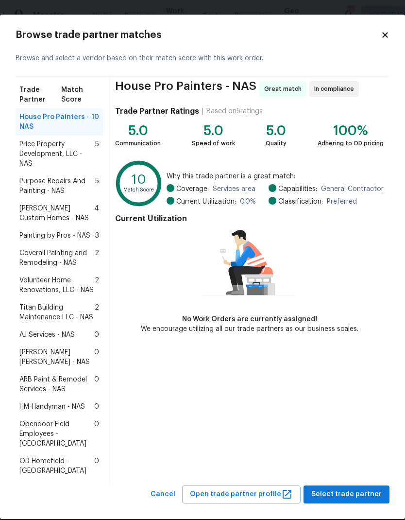
click at [54, 383] on span "ARB Paint & Remodel Services - NAS" at bounding box center [56, 384] width 75 height 19
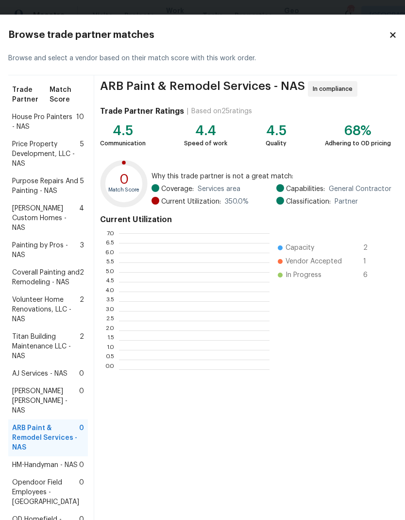
scroll to position [136, 151]
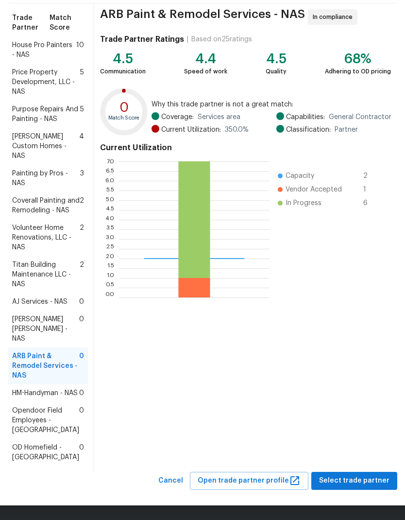
click at [348, 477] on span "Select trade partner" at bounding box center [354, 481] width 70 height 12
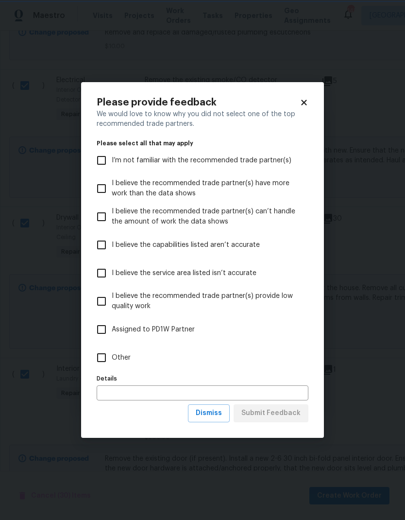
scroll to position [0, 0]
click at [97, 359] on input "Other" at bounding box center [101, 357] width 20 height 20
checkbox input "true"
click at [267, 413] on span "Submit Feedback" at bounding box center [270, 413] width 59 height 12
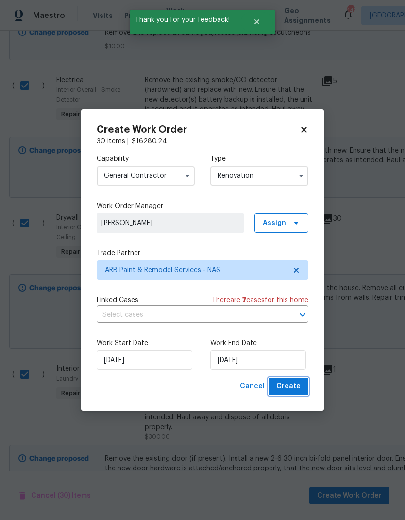
click at [293, 385] on span "Create" at bounding box center [288, 386] width 24 height 12
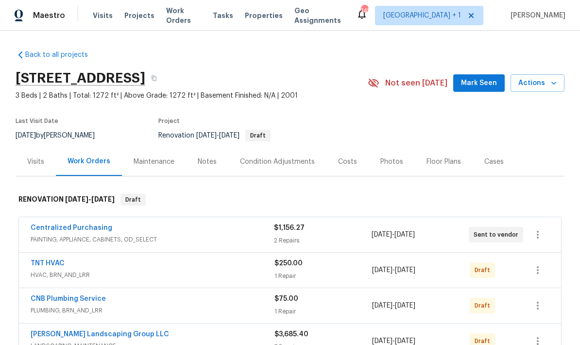
click at [387, 161] on div "Photos" at bounding box center [391, 162] width 23 height 10
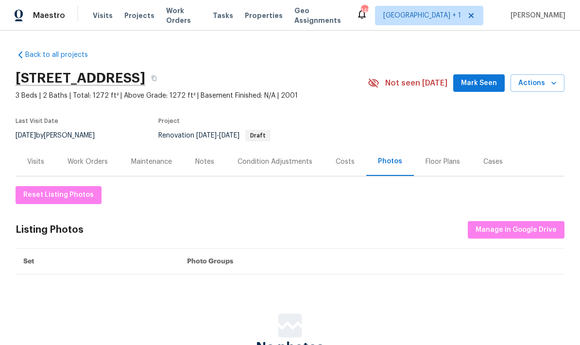
click at [348, 170] on div "Costs" at bounding box center [345, 161] width 42 height 29
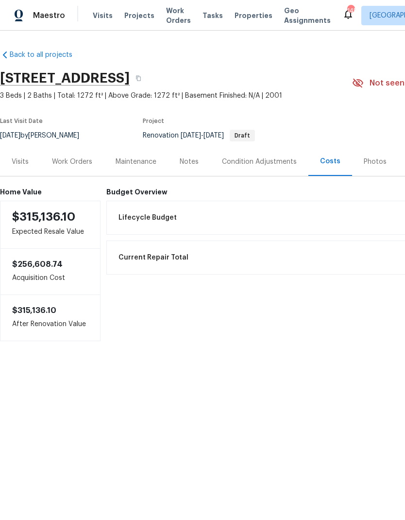
click at [80, 172] on div "Work Orders" at bounding box center [72, 161] width 64 height 29
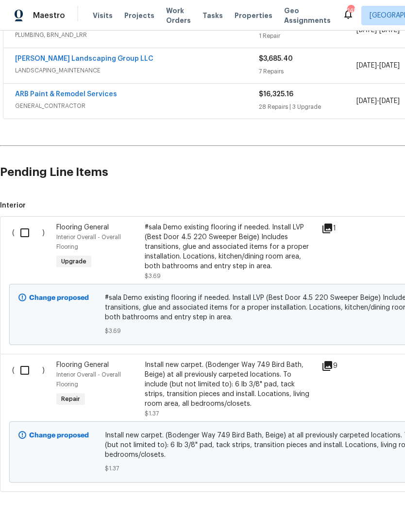
scroll to position [275, 0]
click at [25, 228] on input "checkbox" at bounding box center [29, 233] width 28 height 20
checkbox input "true"
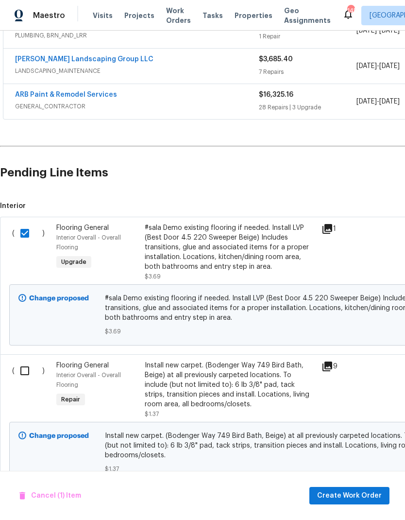
click at [28, 369] on input "checkbox" at bounding box center [29, 371] width 28 height 20
checkbox input "true"
click at [344, 500] on span "Create Work Order" at bounding box center [349, 496] width 65 height 12
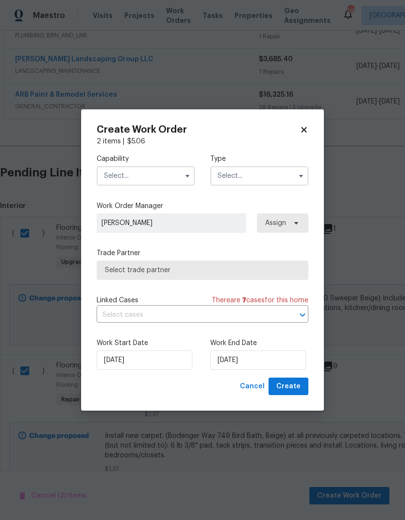
click at [131, 172] on input "text" at bounding box center [146, 175] width 98 height 19
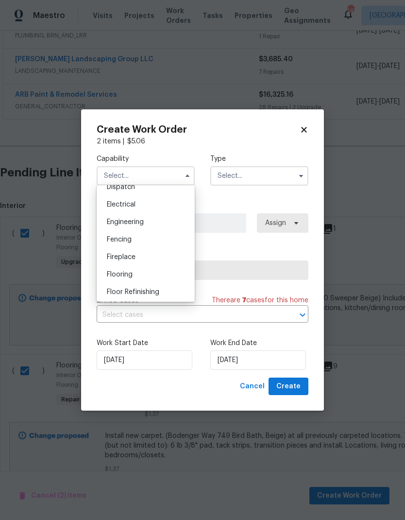
scroll to position [320, 0]
click at [120, 254] on span "Flooring" at bounding box center [120, 253] width 26 height 7
type input "Flooring"
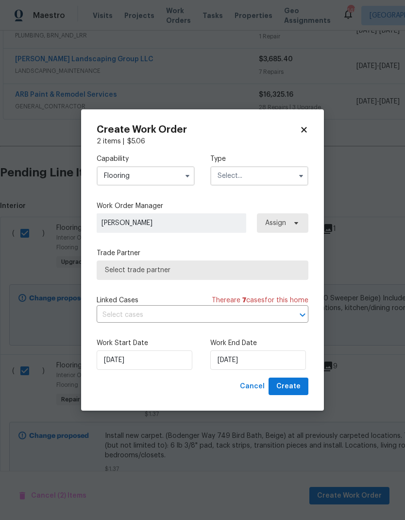
click at [238, 169] on input "text" at bounding box center [259, 175] width 98 height 19
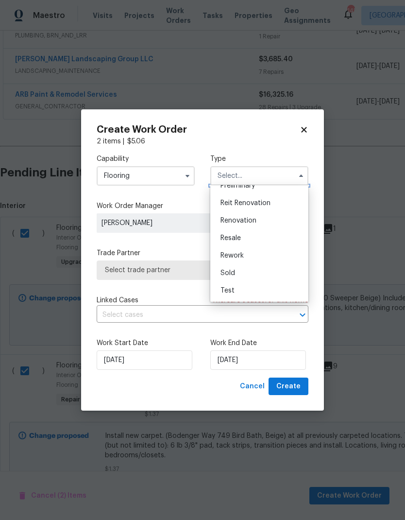
scroll to position [220, 0]
click at [230, 223] on span "Renovation" at bounding box center [239, 221] width 36 height 7
type input "Renovation"
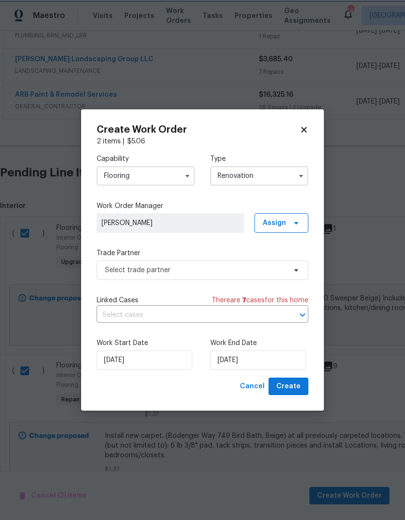
scroll to position [0, 0]
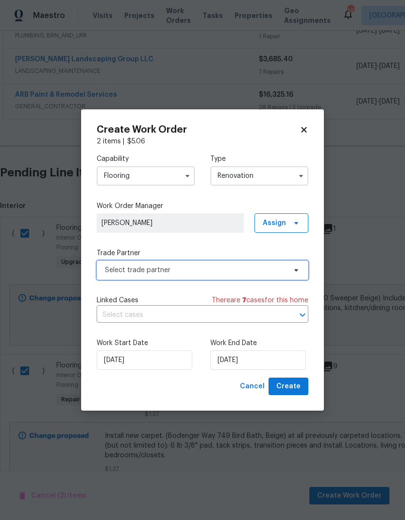
click at [119, 270] on span "Select trade partner" at bounding box center [195, 270] width 181 height 10
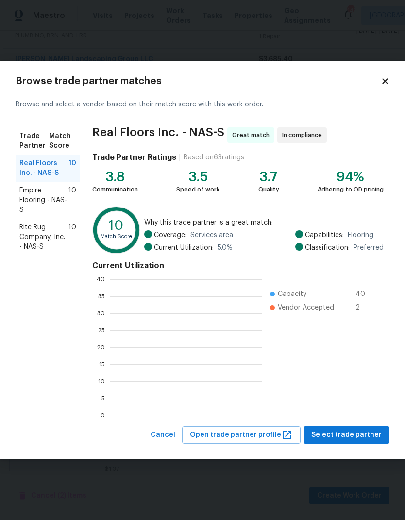
scroll to position [136, 153]
click at [339, 436] on span "Select trade partner" at bounding box center [346, 435] width 70 height 12
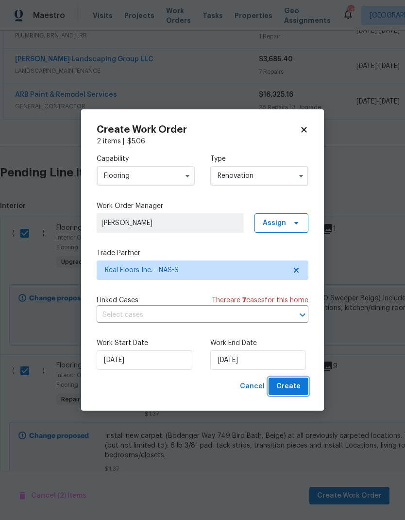
click at [292, 388] on span "Create" at bounding box center [288, 386] width 24 height 12
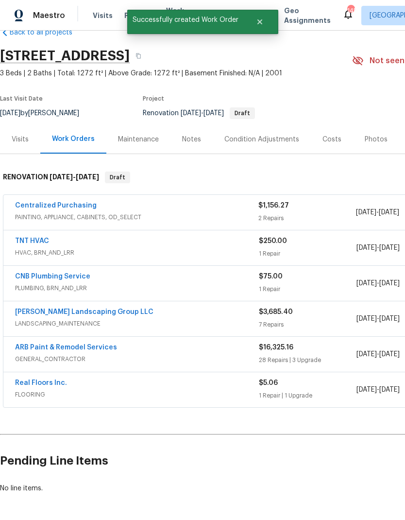
click at [51, 344] on link "ARB Paint & Remodel Services" at bounding box center [66, 347] width 102 height 7
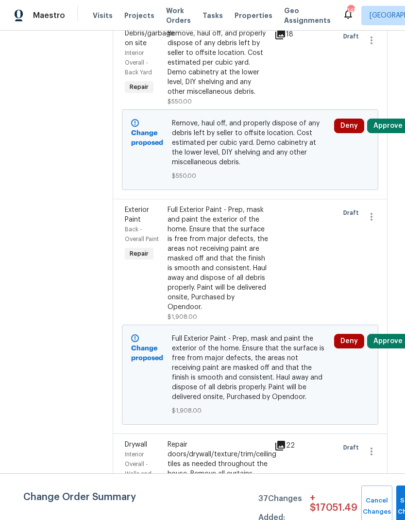
scroll to position [1491, 1]
click at [177, 55] on div "Remove, haul off, and properly dispose of any debris left by seller to offsite …" at bounding box center [218, 63] width 101 height 68
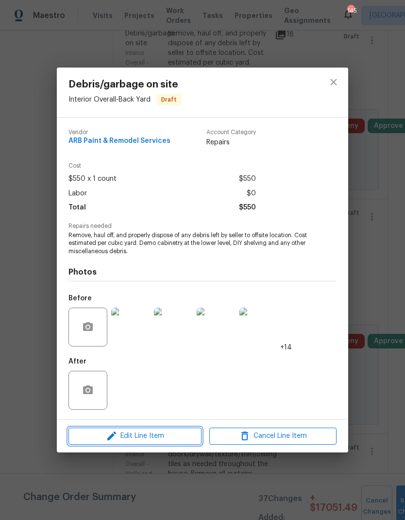
click at [105, 430] on button "Edit Line Item" at bounding box center [135, 436] width 133 height 17
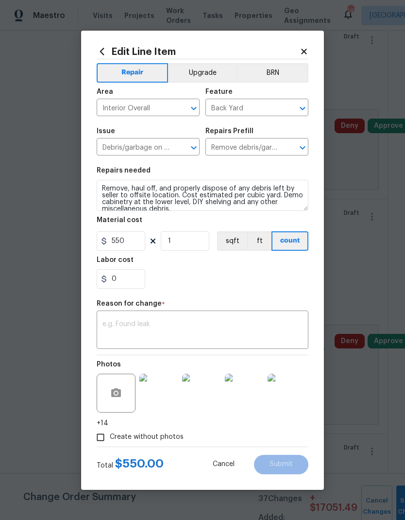
click at [306, 47] on icon at bounding box center [304, 51] width 9 height 9
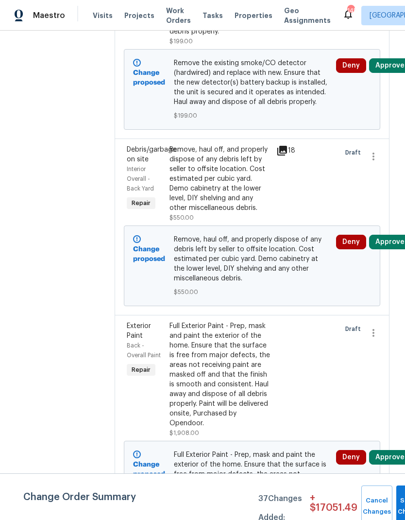
scroll to position [1375, 0]
click at [198, 165] on div "Remove, haul off, and properly dispose of any debris left by seller to offsite …" at bounding box center [220, 179] width 101 height 68
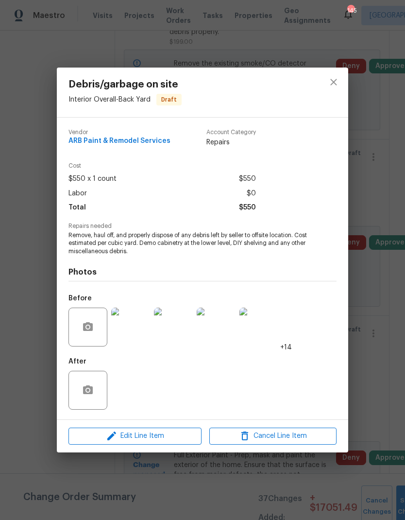
click at [127, 330] on img at bounding box center [130, 327] width 39 height 39
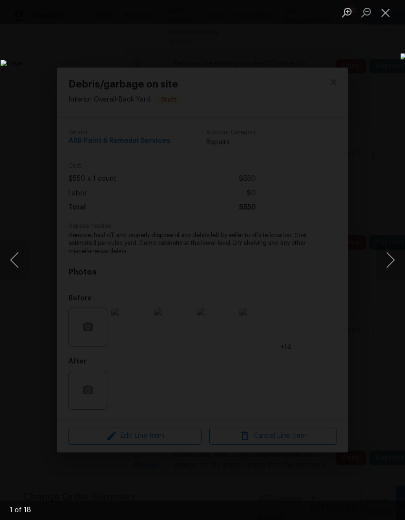
click at [386, 262] on button "Next image" at bounding box center [390, 260] width 29 height 39
click at [388, 263] on button "Next image" at bounding box center [390, 260] width 29 height 39
click at [388, 266] on button "Next image" at bounding box center [390, 260] width 29 height 39
click at [390, 266] on button "Next image" at bounding box center [390, 260] width 29 height 39
click at [389, 268] on button "Next image" at bounding box center [390, 260] width 29 height 39
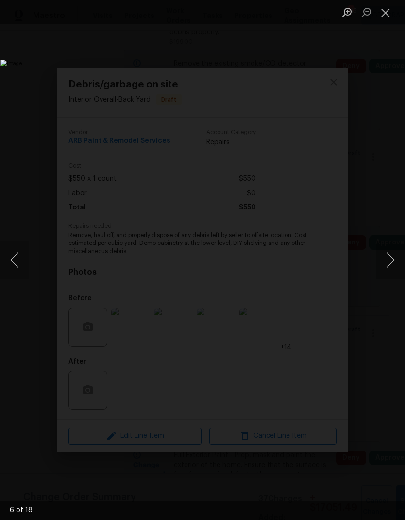
click at [390, 270] on button "Next image" at bounding box center [390, 260] width 29 height 39
click at [387, 269] on button "Next image" at bounding box center [390, 260] width 29 height 39
click at [390, 266] on button "Next image" at bounding box center [390, 260] width 29 height 39
click at [392, 264] on button "Next image" at bounding box center [390, 260] width 29 height 39
click at [391, 263] on button "Next image" at bounding box center [390, 260] width 29 height 39
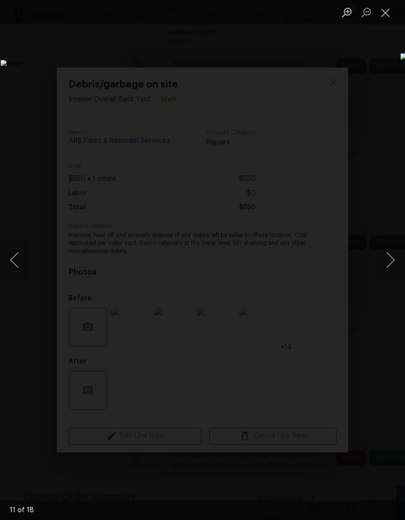
click at [390, 262] on button "Next image" at bounding box center [390, 260] width 29 height 39
click at [392, 263] on button "Next image" at bounding box center [390, 260] width 29 height 39
click at [392, 261] on button "Next image" at bounding box center [390, 260] width 29 height 39
click at [392, 260] on button "Next image" at bounding box center [390, 260] width 29 height 39
click at [392, 262] on button "Next image" at bounding box center [390, 260] width 29 height 39
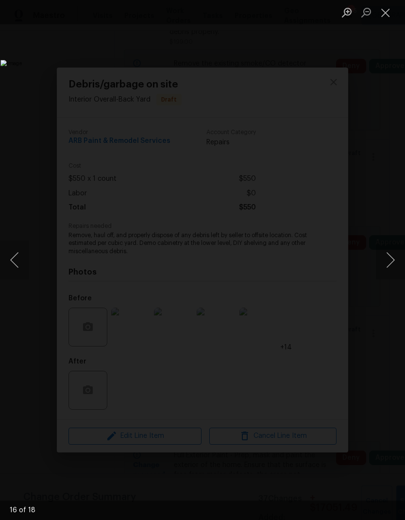
click at [392, 263] on button "Next image" at bounding box center [390, 260] width 29 height 39
click at [392, 262] on button "Next image" at bounding box center [390, 260] width 29 height 39
click at [391, 262] on button "Next image" at bounding box center [390, 260] width 29 height 39
click at [394, 262] on button "Next image" at bounding box center [390, 260] width 29 height 39
click at [385, 18] on button "Close lightbox" at bounding box center [385, 12] width 19 height 17
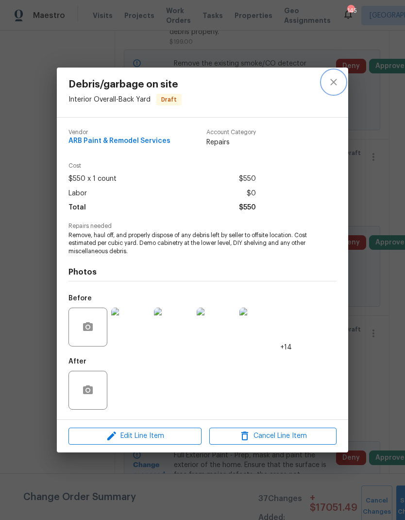
click at [336, 84] on icon "close" at bounding box center [333, 82] width 6 height 6
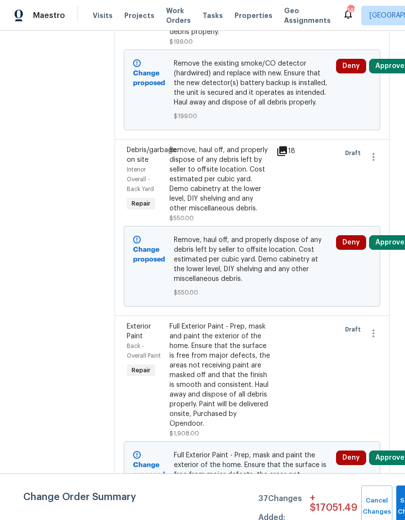
click at [178, 158] on div "Remove, haul off, and properly dispose of any debris left by seller to offsite …" at bounding box center [220, 179] width 101 height 68
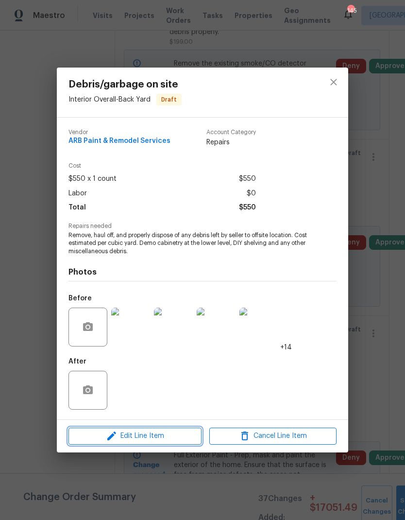
click at [116, 434] on icon "button" at bounding box center [112, 436] width 12 height 12
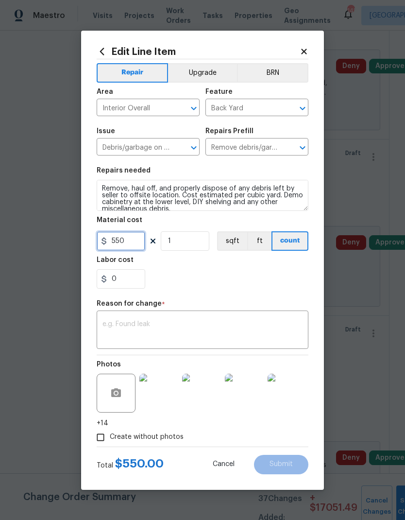
click at [131, 240] on input "550" at bounding box center [121, 240] width 49 height 19
type input "55"
click at [202, 243] on input "1" at bounding box center [185, 240] width 49 height 19
type input "7"
click at [187, 282] on div "0" at bounding box center [203, 278] width 212 height 19
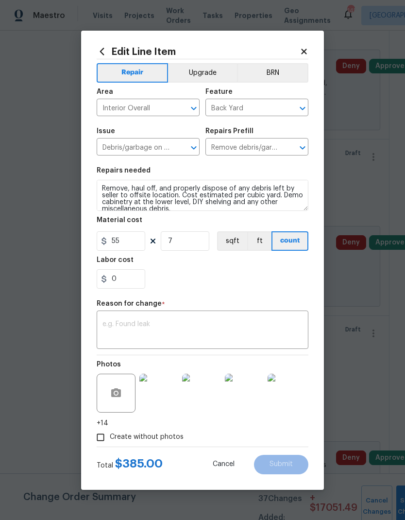
click at [128, 328] on textarea at bounding box center [203, 331] width 200 height 20
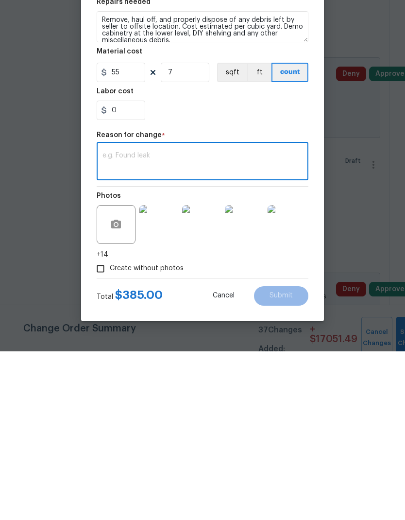
type textarea "S"
type textarea "Price"
click at [270, 461] on span "Submit" at bounding box center [281, 464] width 23 height 7
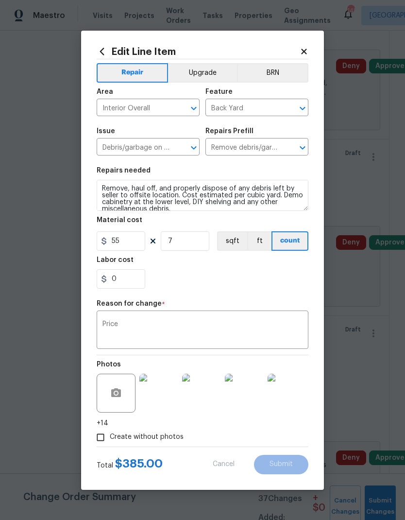
type input "1"
type input "550"
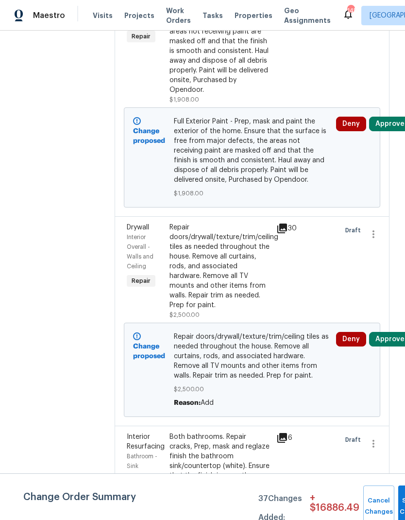
scroll to position [1722, 0]
click at [174, 223] on div "Repair doors/drywall/texture/trim/ceiling tiles as needed throughout the house.…" at bounding box center [220, 266] width 101 height 87
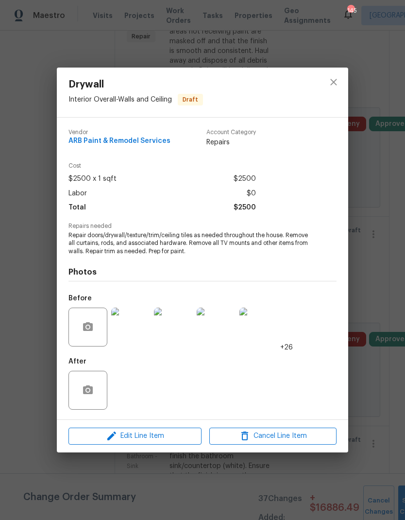
click at [100, 434] on span "Edit Line Item" at bounding box center [134, 436] width 127 height 12
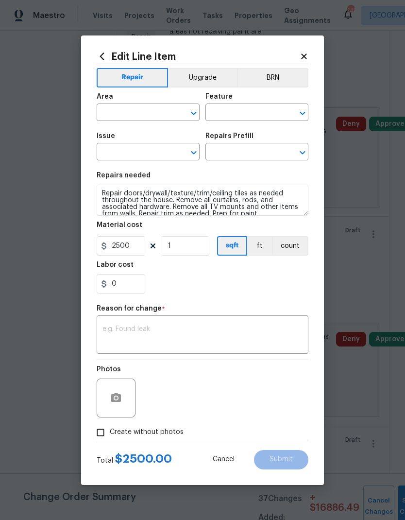
type input "Interior Overall"
type input "Walls and Ceiling"
type input "Drywall"
type input "Patch Hole In Ceiling $25.00"
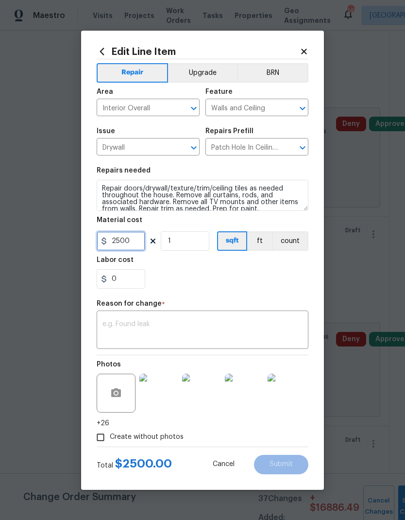
click at [128, 239] on input "2500" at bounding box center [121, 240] width 49 height 19
type input "1200"
click at [230, 281] on div "0" at bounding box center [203, 278] width 212 height 19
click at [123, 330] on textarea at bounding box center [203, 331] width 200 height 20
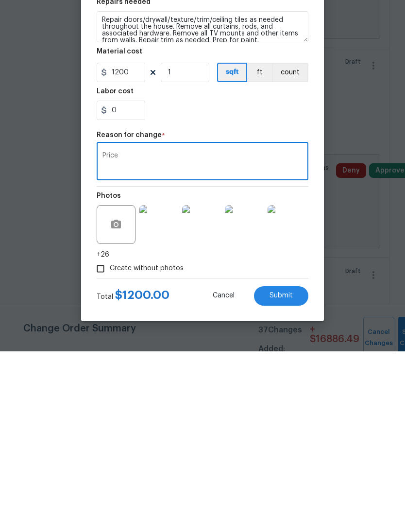
type textarea "Price"
click at [175, 269] on div "0" at bounding box center [203, 278] width 212 height 19
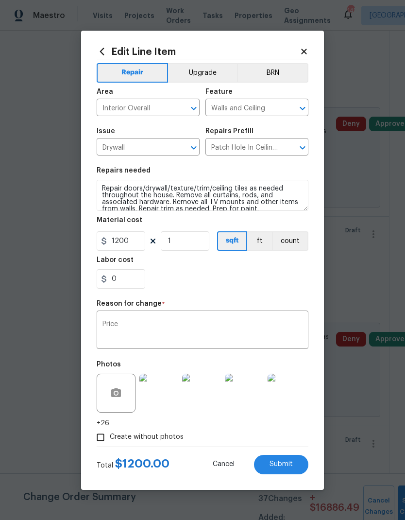
click at [267, 460] on button "Submit" at bounding box center [281, 464] width 54 height 19
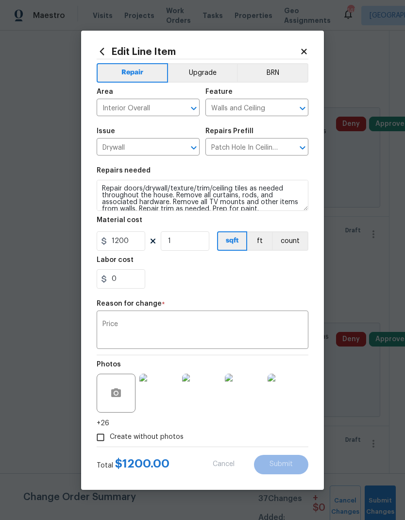
type input "2500"
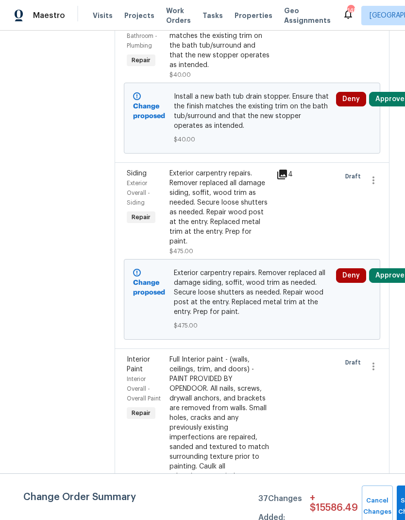
scroll to position [3393, 0]
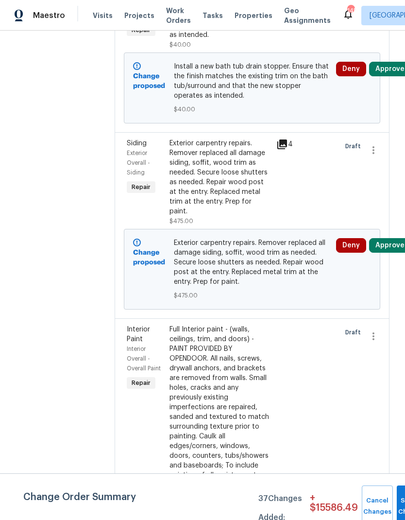
click at [172, 138] on div "Exterior carpentry repairs. Remover replaced all damage siding, soffit, wood tr…" at bounding box center [220, 177] width 101 height 78
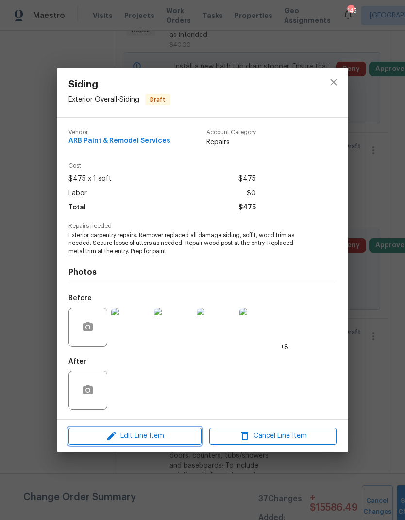
click at [102, 434] on span "Edit Line Item" at bounding box center [134, 436] width 127 height 12
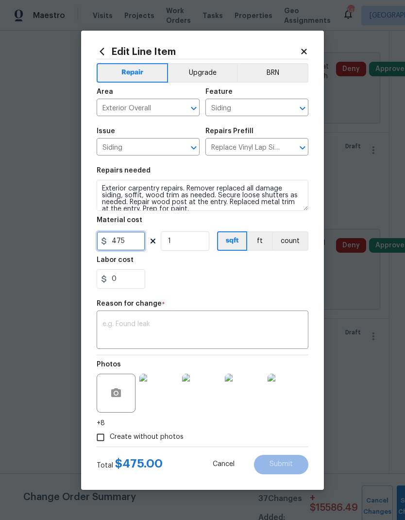
click at [131, 241] on input "475" at bounding box center [121, 240] width 49 height 19
type input "275"
click at [169, 285] on div "0" at bounding box center [203, 278] width 212 height 19
click at [126, 322] on textarea at bounding box center [203, 331] width 200 height 20
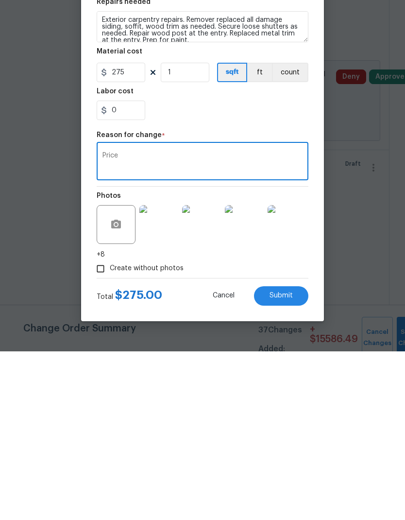
type textarea "Price"
click at [271, 461] on span "Submit" at bounding box center [281, 464] width 23 height 7
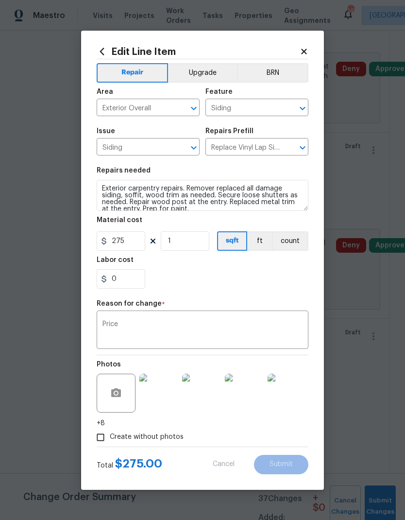
type input "475"
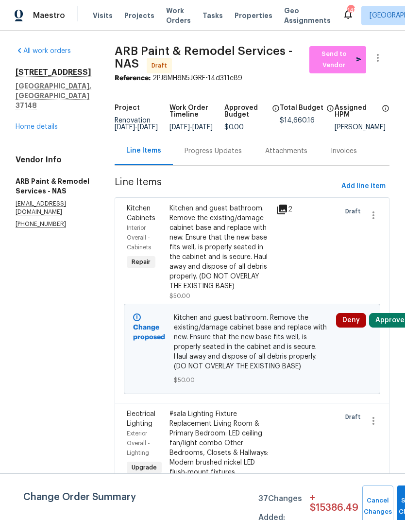
scroll to position [0, 0]
click at [35, 123] on link "Home details" at bounding box center [37, 126] width 42 height 7
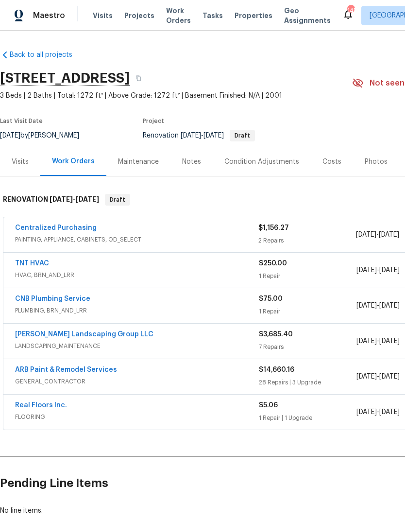
click at [44, 331] on link "Sandoval Landscaping Group LLC" at bounding box center [84, 334] width 138 height 7
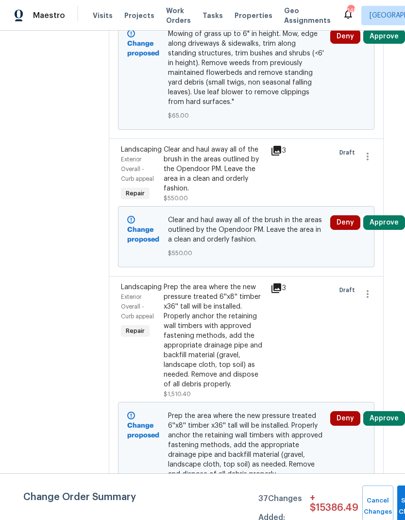
scroll to position [799, 7]
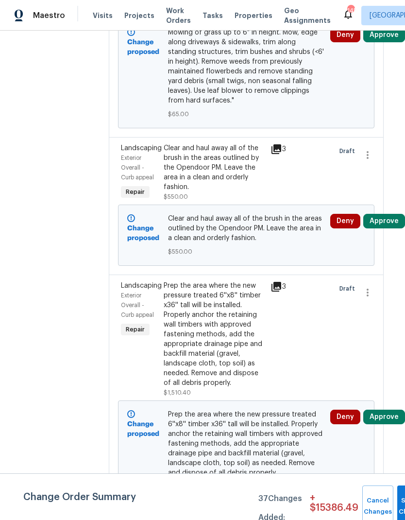
click at [210, 190] on div "Clear and haul away all of the brush in the areas outlined by the Opendoor PM. …" at bounding box center [214, 167] width 101 height 49
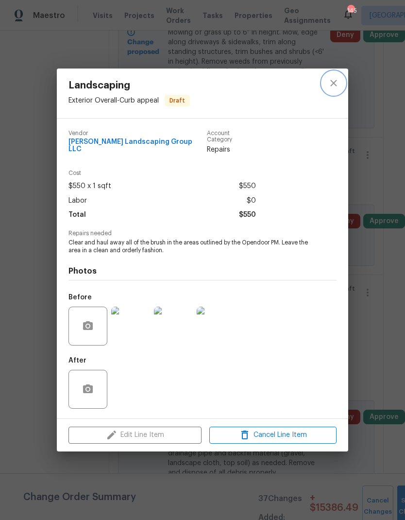
click at [340, 86] on button "close" at bounding box center [333, 82] width 23 height 23
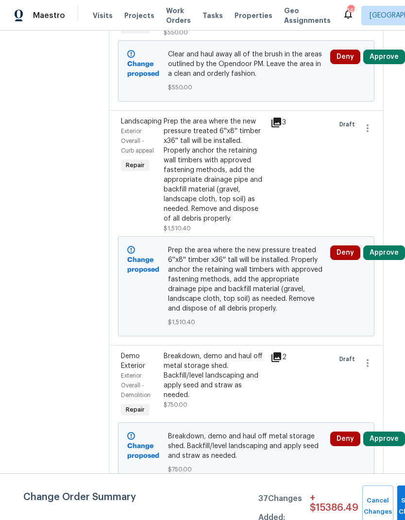
scroll to position [998, 7]
click at [198, 207] on div "Prep the area where the new pressure treated 6''x8'' timber x36'' tall will be …" at bounding box center [214, 170] width 101 height 107
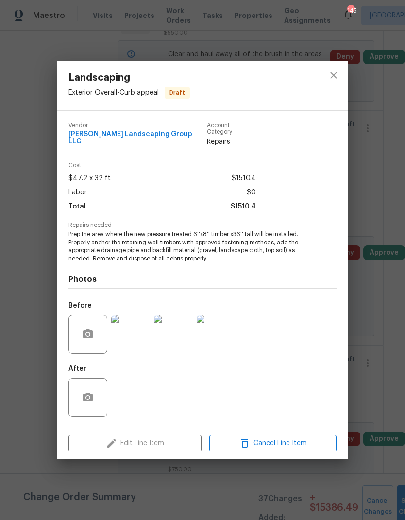
click at [116, 443] on div "Edit Line Item Cancel Line Item" at bounding box center [203, 443] width 292 height 33
click at [115, 443] on div "Edit Line Item Cancel Line Item" at bounding box center [203, 443] width 292 height 33
click at [120, 429] on div "Edit Line Item Cancel Line Item" at bounding box center [203, 443] width 292 height 33
click at [331, 75] on icon "close" at bounding box center [333, 75] width 6 height 6
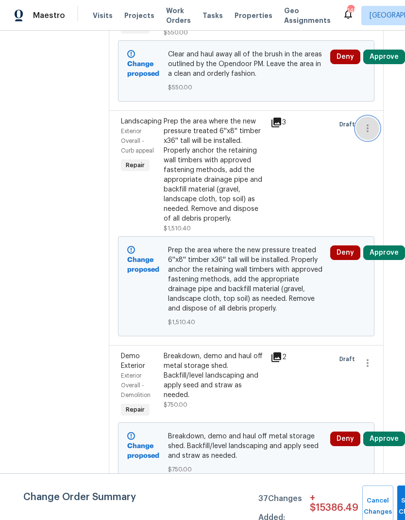
click at [367, 134] on icon "button" at bounding box center [368, 128] width 12 height 12
click at [372, 141] on li "Cancel" at bounding box center [375, 140] width 37 height 16
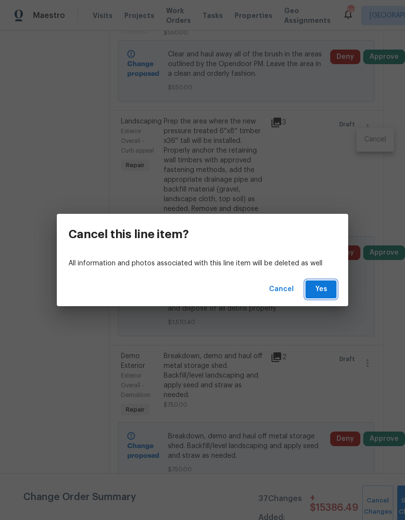
click at [319, 291] on span "Yes" at bounding box center [321, 289] width 16 height 12
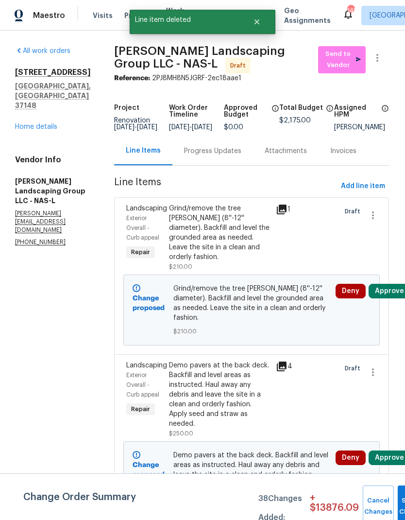
scroll to position [0, 0]
click at [359, 189] on span "Add line item" at bounding box center [364, 186] width 44 height 12
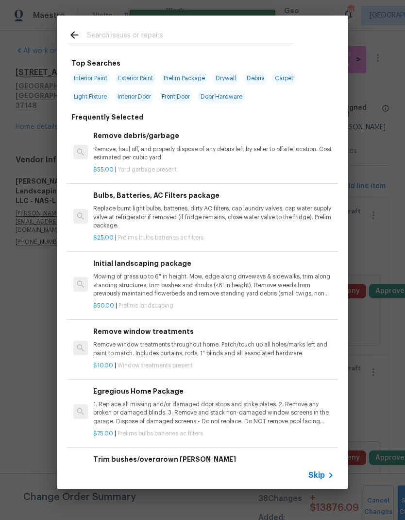
click at [115, 39] on input "text" at bounding box center [190, 36] width 206 height 15
type input "Retain"
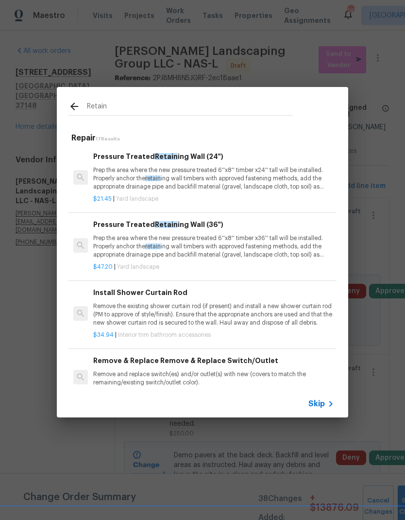
click at [127, 175] on p "Prep the area where the new pressure treated 6''x8'' timber x24'' tall will be …" at bounding box center [213, 178] width 241 height 25
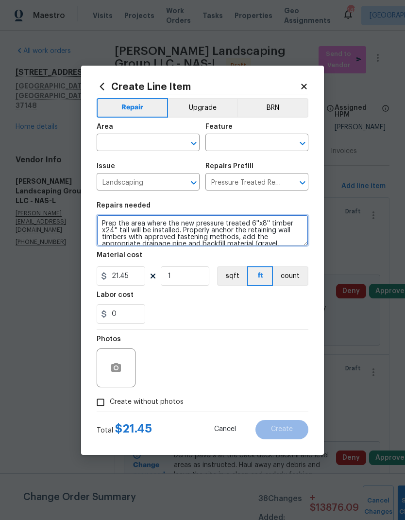
click at [117, 230] on textarea "Prep the area where the new pressure treated 6''x8'' timber x24'' tall will be …" at bounding box center [203, 230] width 212 height 31
click at [123, 226] on textarea "Prep the area where the new pressure treated 6''x8'' timber x24'' tall will be …" at bounding box center [203, 230] width 212 height 31
click at [255, 240] on textarea "Prep the area where the new pressure treated 6''x8'' timber x24'' tall will be …" at bounding box center [203, 230] width 212 height 31
click at [249, 219] on textarea "Prep the area where the new pressure treated 6''x8'' timber x24'' tall will be …" at bounding box center [203, 230] width 212 height 31
click at [248, 219] on textarea "Prep the area where the new pressure treated 6''x8'' timber x24'' tall will be …" at bounding box center [203, 230] width 212 height 31
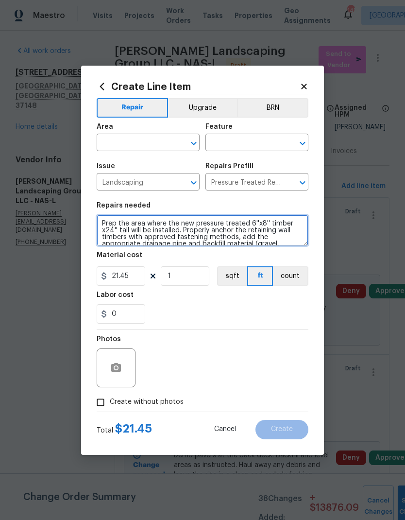
click at [250, 222] on textarea "Prep the area where the new pressure treated 6''x8'' timber x24'' tall will be …" at bounding box center [203, 230] width 212 height 31
click at [284, 223] on textarea "Prep the area where the new pressure treated timber x24'' tall will be installe…" at bounding box center [203, 230] width 212 height 31
click at [103, 228] on textarea "Prep the area where the new pressure treated timber x24'' tall will be installe…" at bounding box center [203, 230] width 212 height 31
type textarea "Prep the area where the new pressure treated timbers will be installed. Properl…"
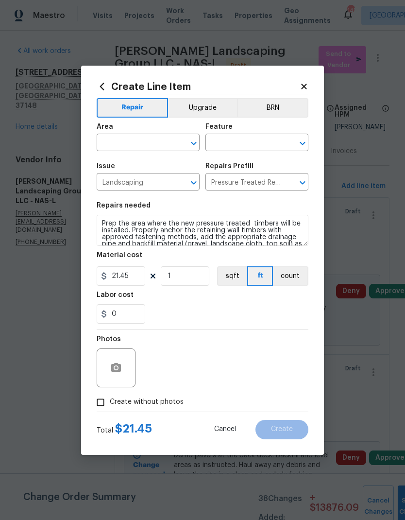
click at [205, 306] on div "0" at bounding box center [203, 313] width 212 height 19
click at [131, 272] on input "21.45" at bounding box center [121, 275] width 49 height 19
click at [194, 274] on input "1" at bounding box center [185, 275] width 49 height 19
type input "32"
click at [201, 303] on div "Labor cost" at bounding box center [203, 298] width 212 height 13
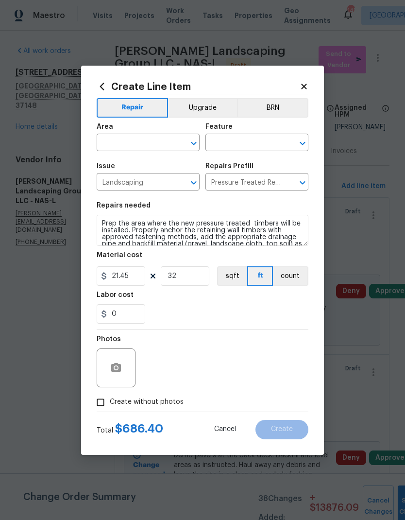
click at [127, 134] on div "Area" at bounding box center [148, 129] width 103 height 13
click at [120, 140] on input "text" at bounding box center [135, 143] width 76 height 15
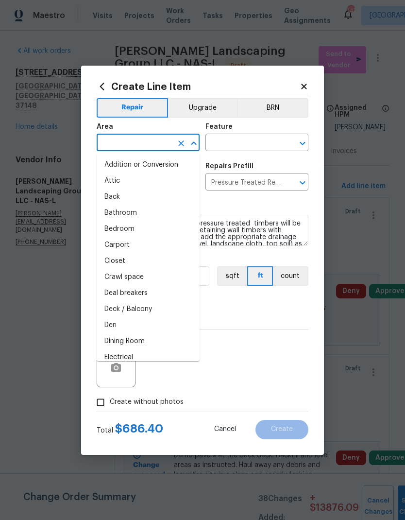
click at [107, 196] on li "Back" at bounding box center [148, 197] width 103 height 16
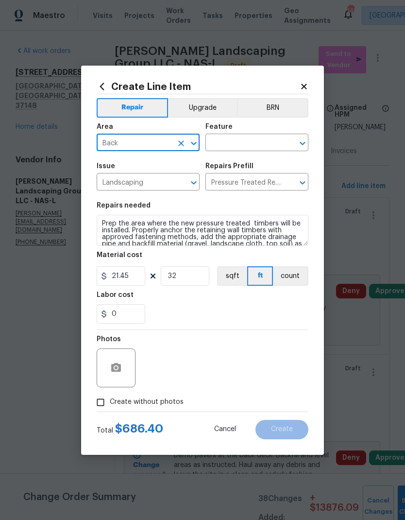
type input "Back"
click at [229, 138] on input "text" at bounding box center [244, 143] width 76 height 15
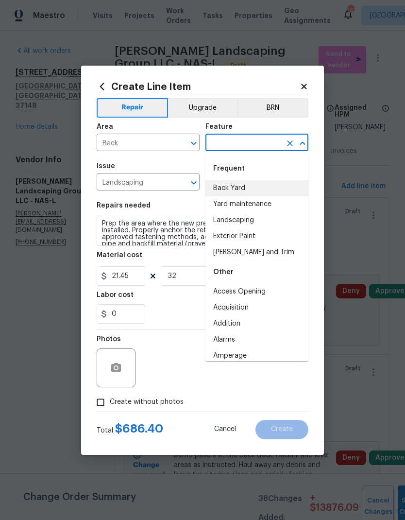
click at [232, 191] on li "Back Yard" at bounding box center [257, 188] width 103 height 16
type input "Back Yard"
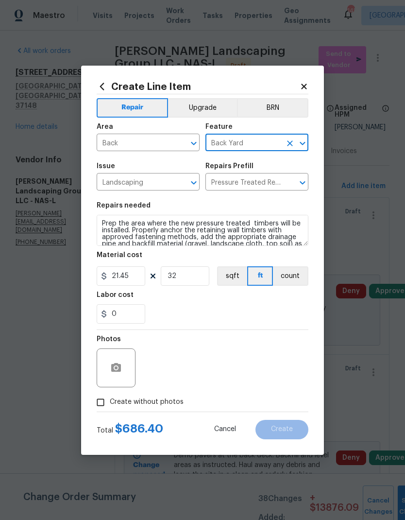
click at [175, 309] on div "0" at bounding box center [203, 313] width 212 height 19
click at [118, 375] on button "button" at bounding box center [115, 367] width 23 height 23
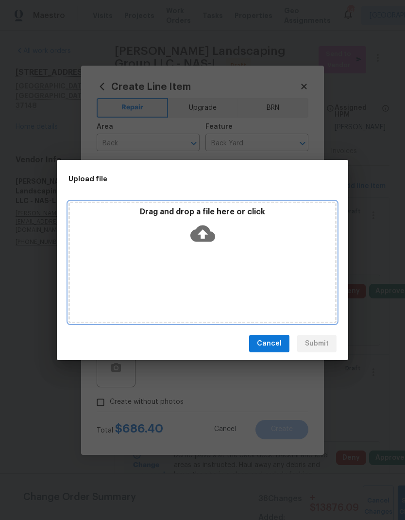
click at [197, 230] on icon at bounding box center [202, 233] width 25 height 17
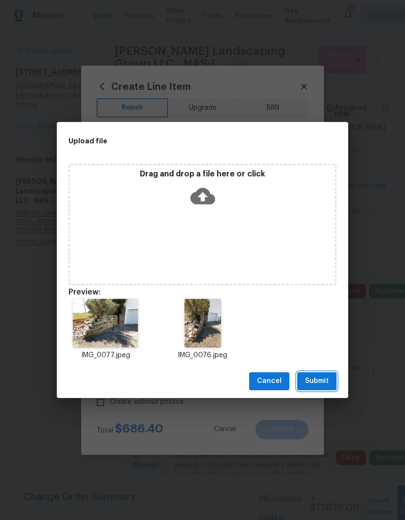
click at [312, 381] on span "Submit" at bounding box center [317, 381] width 24 height 12
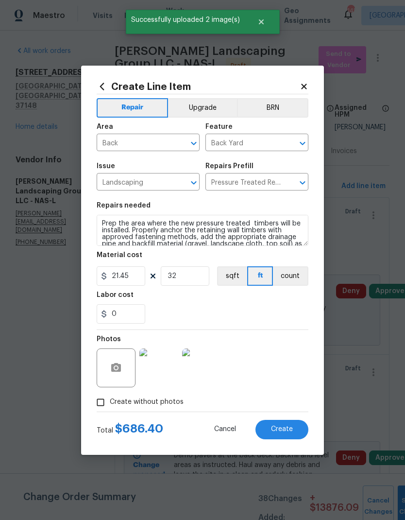
click at [290, 418] on div "Total $ 686.40 Cancel Create" at bounding box center [203, 425] width 212 height 27
click at [288, 425] on button "Create" at bounding box center [282, 429] width 53 height 19
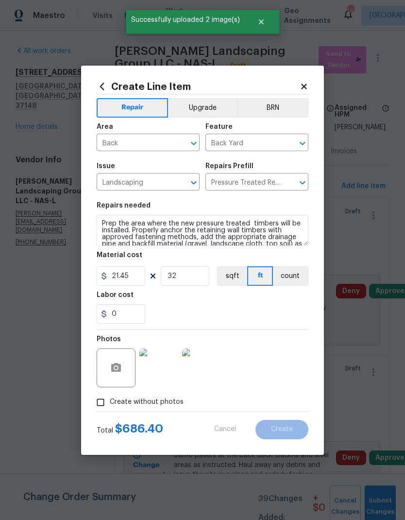
type input "0"
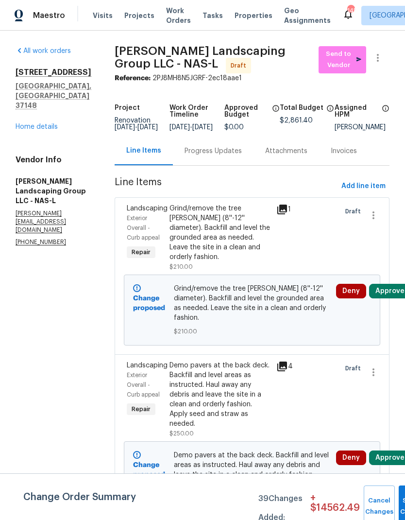
click at [33, 123] on link "Home details" at bounding box center [37, 126] width 42 height 7
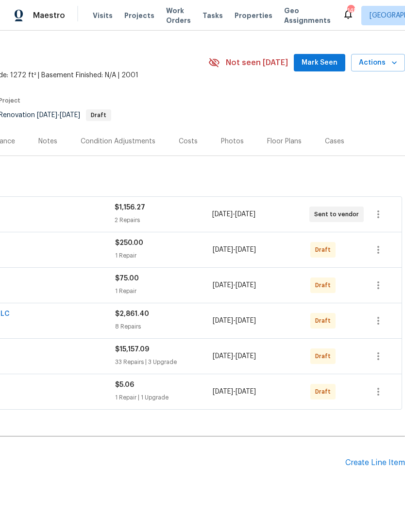
scroll to position [20, 144]
click at [381, 323] on icon "button" at bounding box center [379, 321] width 12 height 12
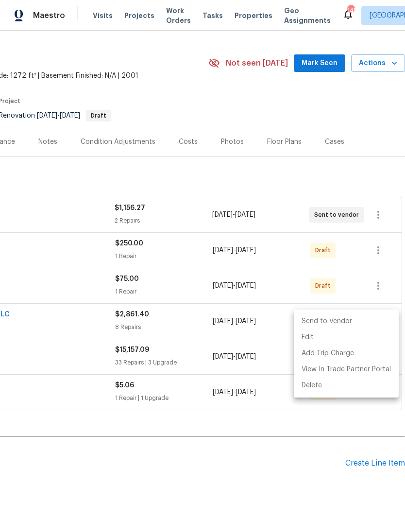
click at [359, 317] on li "Send to Vendor" at bounding box center [346, 321] width 105 height 16
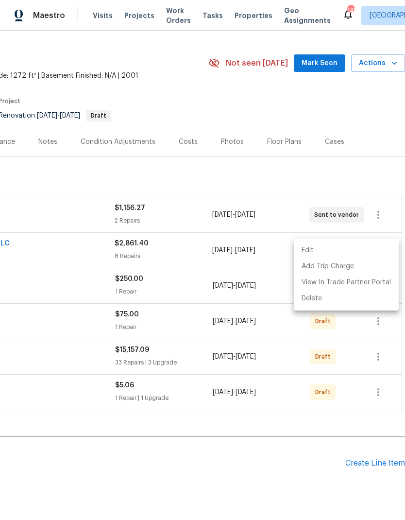
click at [92, 448] on div at bounding box center [202, 260] width 405 height 520
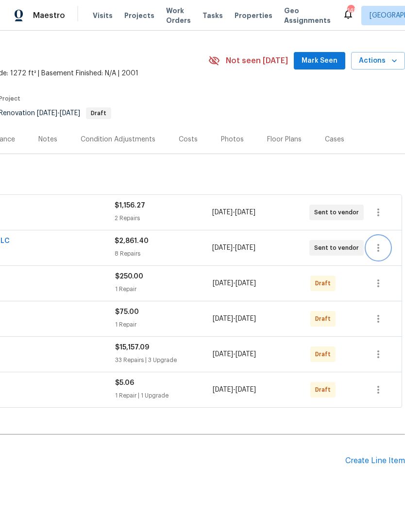
scroll to position [22, 144]
click at [378, 319] on icon "button" at bounding box center [379, 319] width 2 height 8
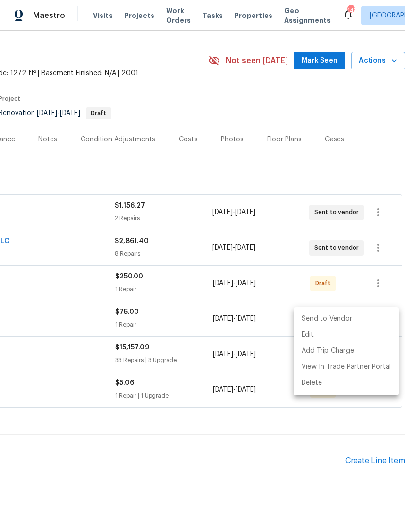
click at [359, 315] on li "Send to Vendor" at bounding box center [346, 319] width 105 height 16
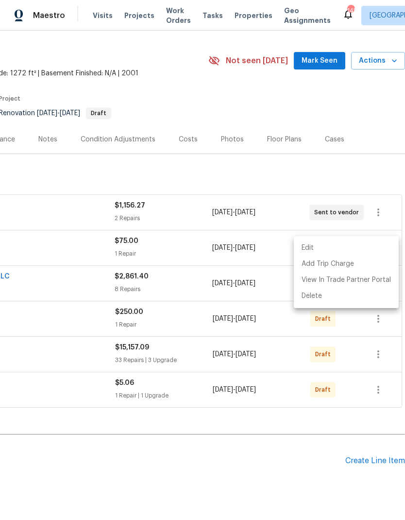
click at [88, 453] on div at bounding box center [202, 260] width 405 height 520
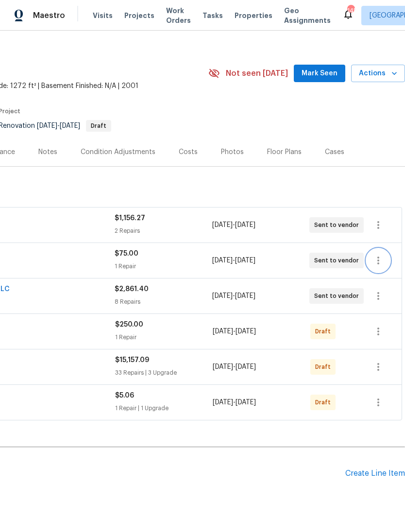
scroll to position [10, 144]
click at [379, 332] on icon "button" at bounding box center [379, 332] width 12 height 12
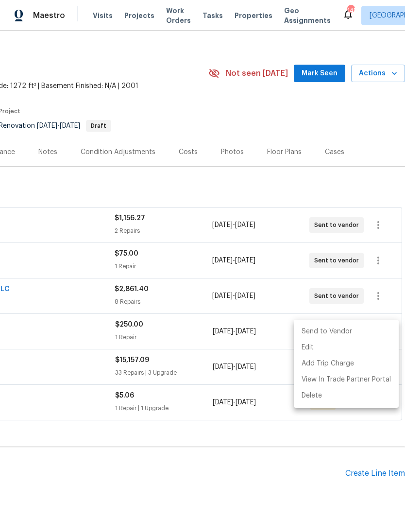
click at [357, 329] on li "Send to Vendor" at bounding box center [346, 332] width 105 height 16
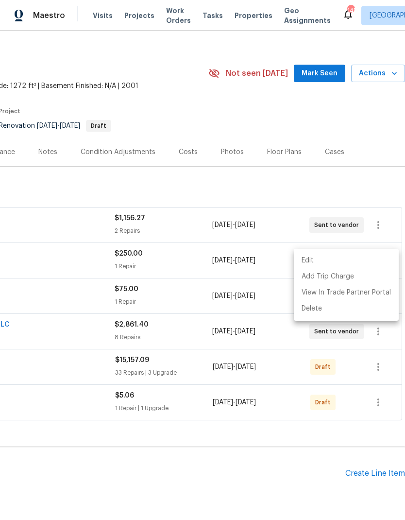
click at [122, 457] on div at bounding box center [202, 260] width 405 height 520
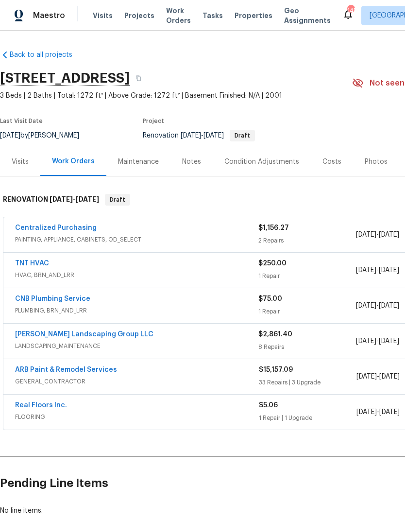
scroll to position [0, 0]
click at [52, 262] on div "TNT HVAC" at bounding box center [136, 264] width 243 height 12
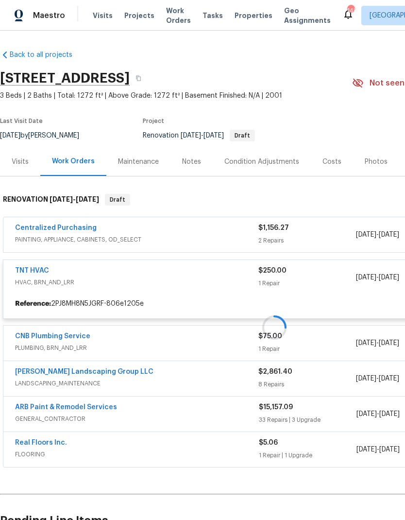
click at [33, 338] on div at bounding box center [274, 327] width 549 height 286
click at [38, 334] on div at bounding box center [274, 327] width 549 height 286
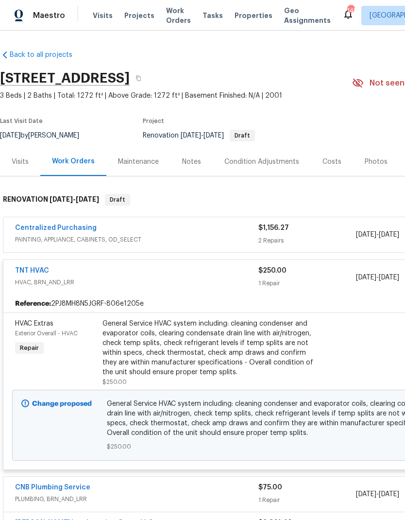
click at [124, 289] on div "TNT HVAC HVAC, BRN_AND_LRR" at bounding box center [136, 277] width 243 height 23
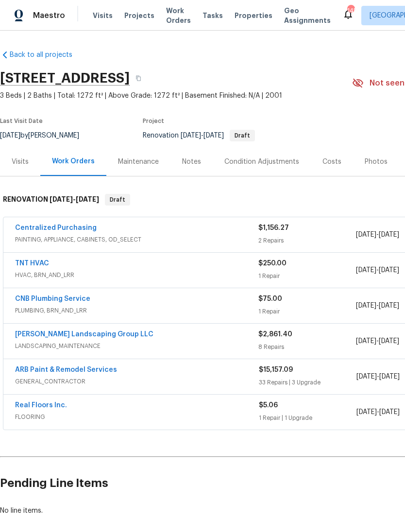
click at [44, 298] on link "CNB Plumbing Service" at bounding box center [52, 298] width 75 height 7
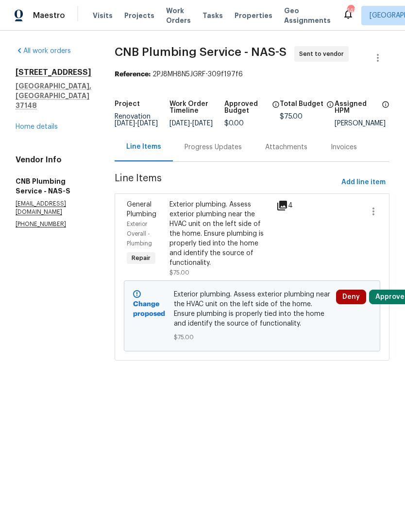
click at [220, 152] on div "Progress Updates" at bounding box center [213, 147] width 57 height 10
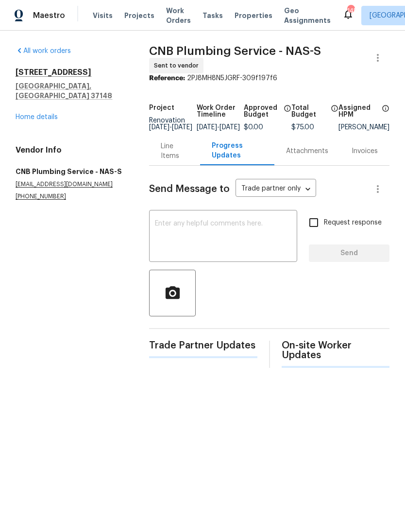
click at [175, 238] on textarea at bounding box center [223, 237] width 137 height 34
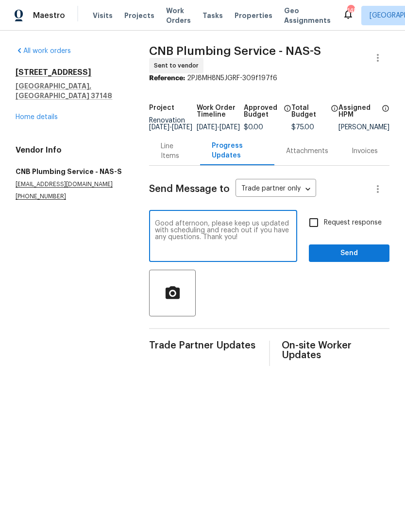
type textarea "Good afternoon, please keep us updated with scheduling and reach out if you hav…"
click at [317, 230] on input "Request response" at bounding box center [314, 222] width 20 height 20
checkbox input "true"
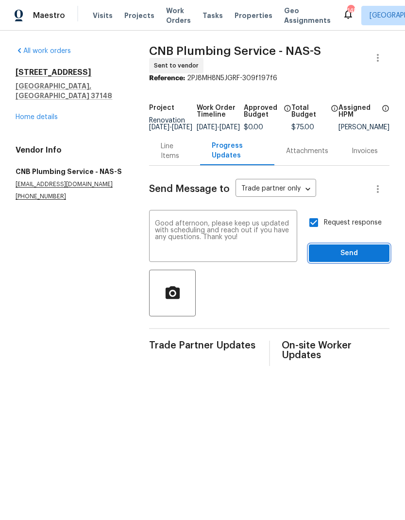
click at [329, 259] on span "Send" at bounding box center [349, 253] width 65 height 12
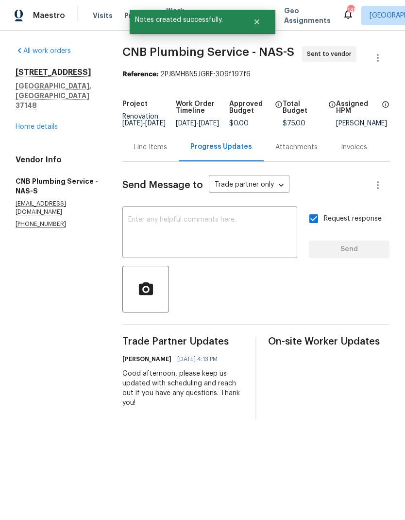
click at [33, 123] on link "Home details" at bounding box center [37, 126] width 42 height 7
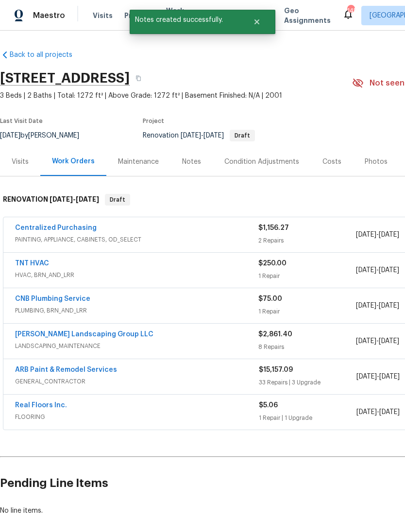
click at [34, 331] on link "Sandoval Landscaping Group LLC" at bounding box center [84, 334] width 138 height 7
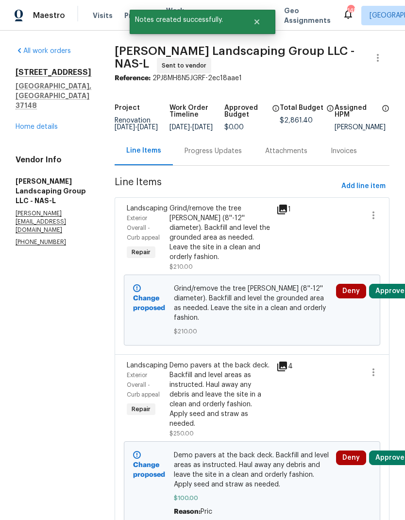
click at [233, 156] on div "Progress Updates" at bounding box center [213, 151] width 57 height 10
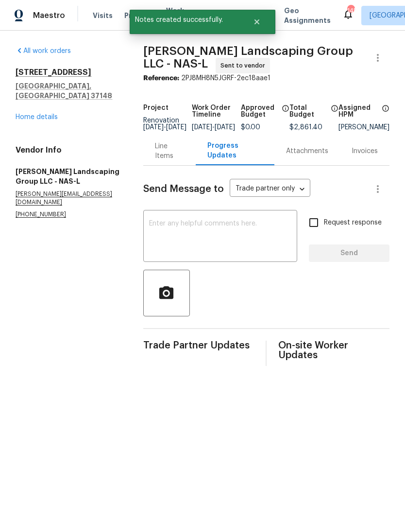
click at [181, 238] on textarea at bounding box center [220, 237] width 142 height 34
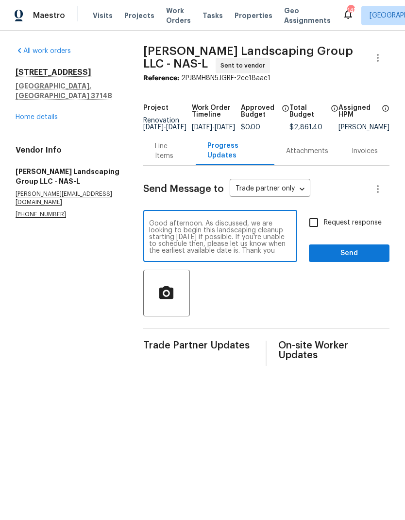
scroll to position [7, 0]
type textarea "Good afternoon. As discussed, we are looking to begin this landscaping cleanup …"
click at [310, 228] on input "Request response" at bounding box center [314, 222] width 20 height 20
checkbox input "true"
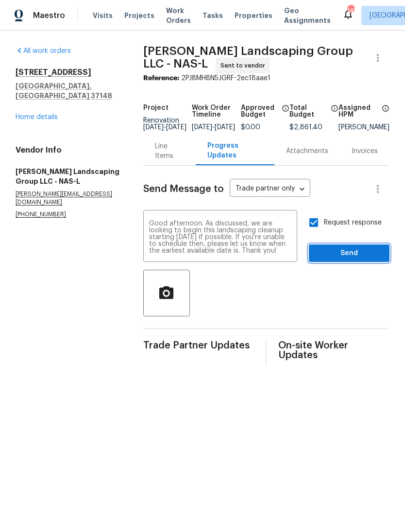
click at [324, 259] on span "Send" at bounding box center [349, 253] width 65 height 12
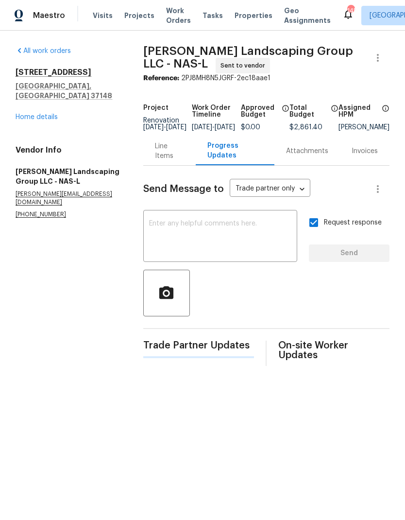
scroll to position [0, 0]
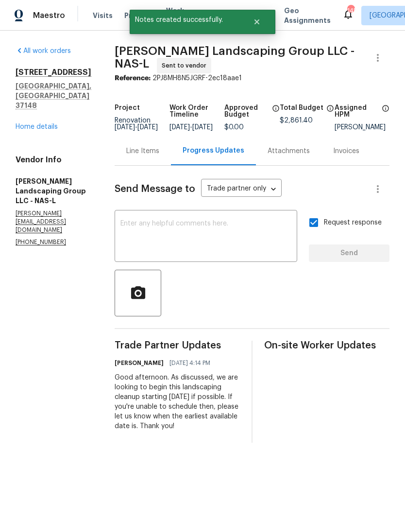
click at [33, 123] on link "Home details" at bounding box center [37, 126] width 42 height 7
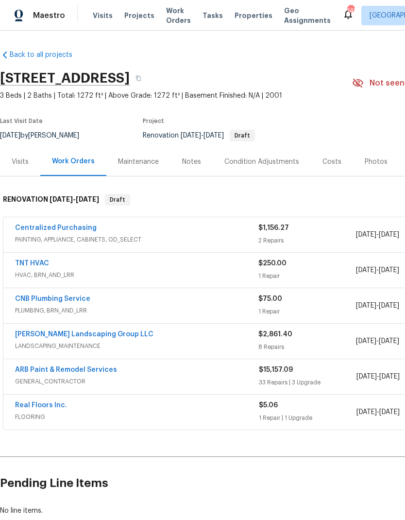
click at [33, 262] on link "TNT HVAC" at bounding box center [32, 263] width 34 height 7
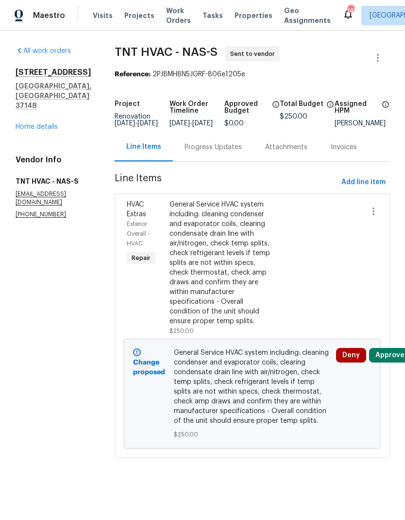
click at [200, 152] on div "Progress Updates" at bounding box center [213, 147] width 57 height 10
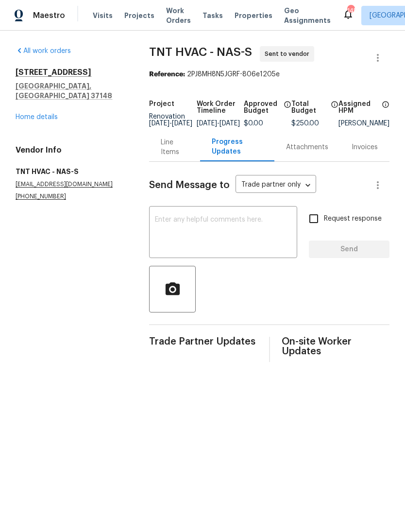
click at [183, 243] on textarea at bounding box center [223, 233] width 137 height 34
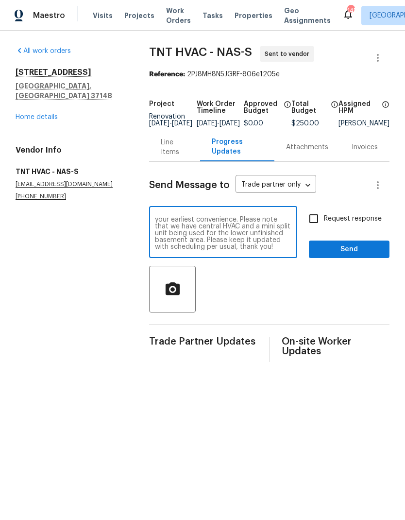
scroll to position [7, 0]
click at [249, 250] on textarea "This property is ready for assessment at your earliest convenience. Please note…" at bounding box center [223, 233] width 137 height 34
click at [245, 250] on textarea "This property is ready for assessment at your earliest convenience. Please note…" at bounding box center [223, 233] width 137 height 34
click at [238, 280] on div at bounding box center [269, 289] width 241 height 47
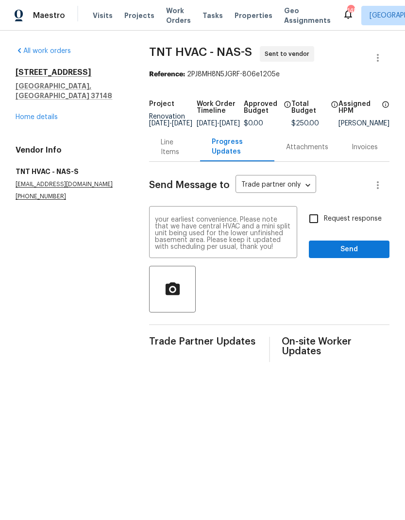
click at [245, 245] on textarea "This property is ready for assessment at your earliest convenience. Please note…" at bounding box center [223, 233] width 137 height 34
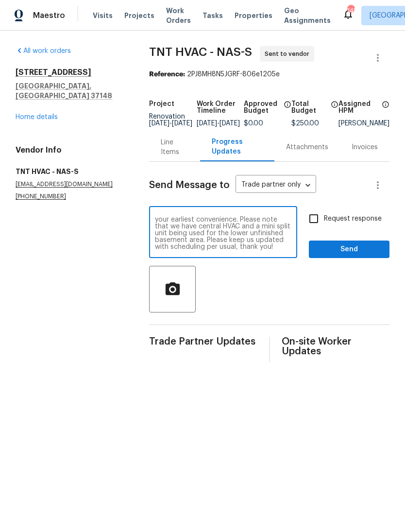
type textarea "This property is ready for assessment at your earliest convenience. Please note…"
click at [259, 291] on div at bounding box center [269, 289] width 241 height 47
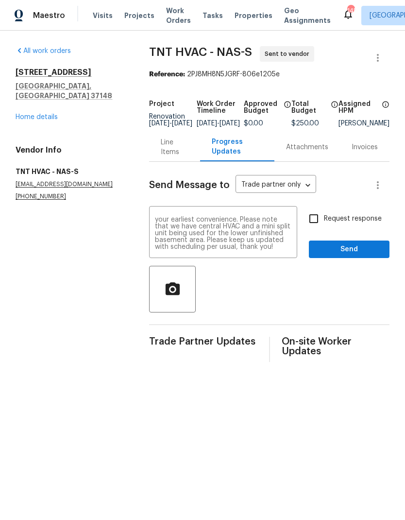
click at [316, 229] on input "Request response" at bounding box center [314, 218] width 20 height 20
checkbox input "true"
click at [326, 256] on span "Send" at bounding box center [349, 249] width 65 height 12
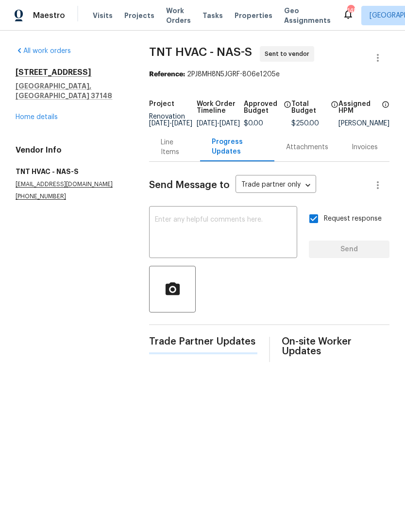
scroll to position [0, 0]
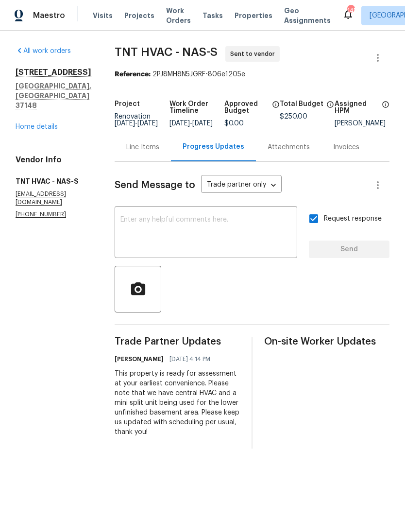
click at [37, 123] on link "Home details" at bounding box center [37, 126] width 42 height 7
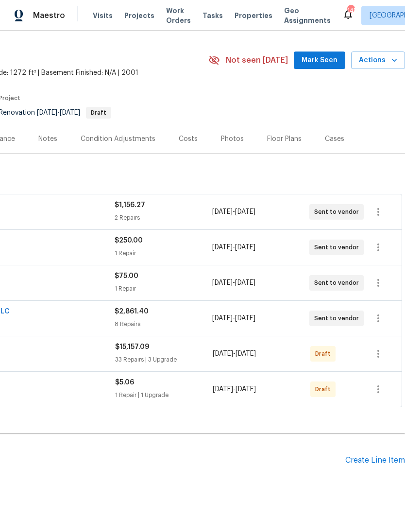
scroll to position [22, 144]
click at [380, 359] on icon "button" at bounding box center [379, 354] width 12 height 12
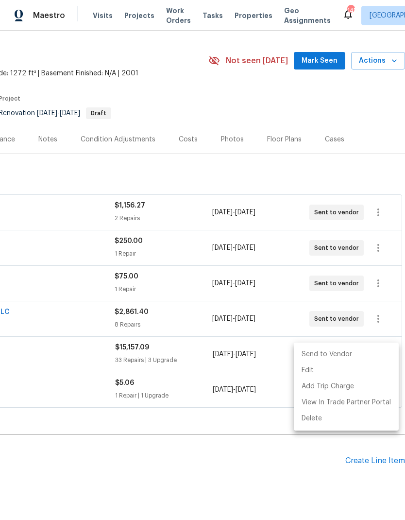
click at [333, 357] on li "Send to Vendor" at bounding box center [346, 354] width 105 height 16
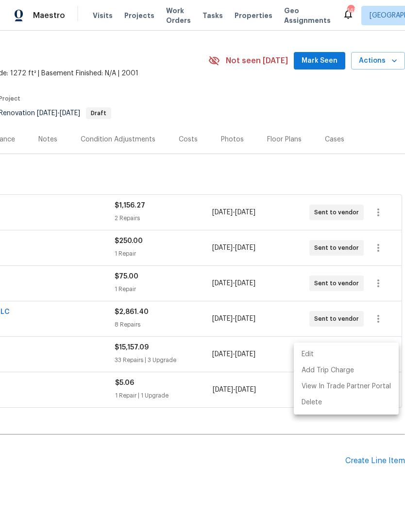
click at [232, 464] on div at bounding box center [202, 260] width 405 height 520
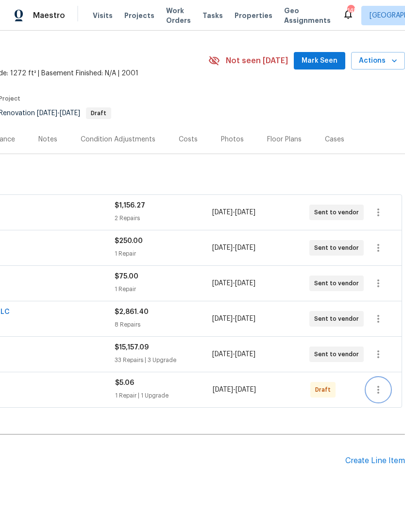
click at [376, 392] on icon "button" at bounding box center [379, 390] width 12 height 12
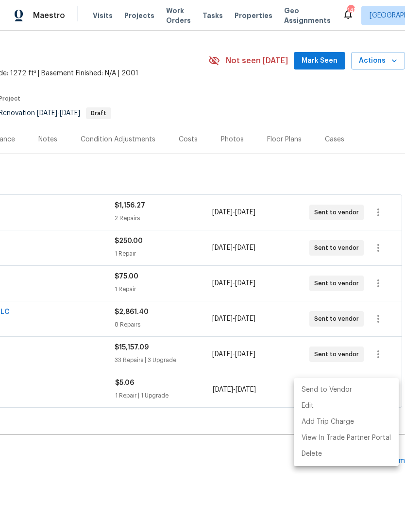
click at [344, 385] on li "Send to Vendor" at bounding box center [346, 390] width 105 height 16
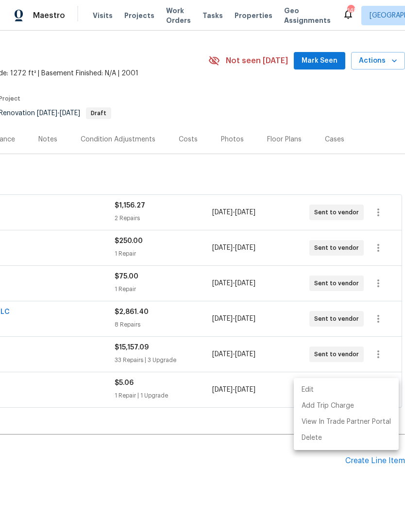
click at [198, 465] on div at bounding box center [202, 260] width 405 height 520
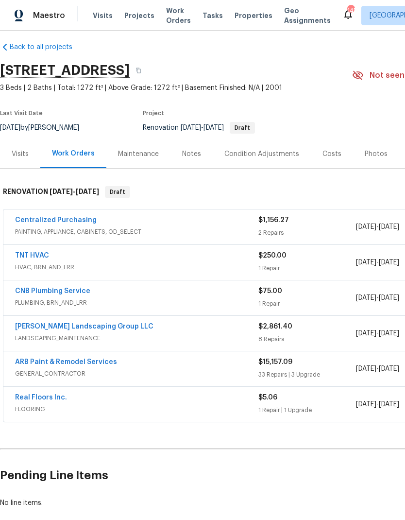
scroll to position [7, 0]
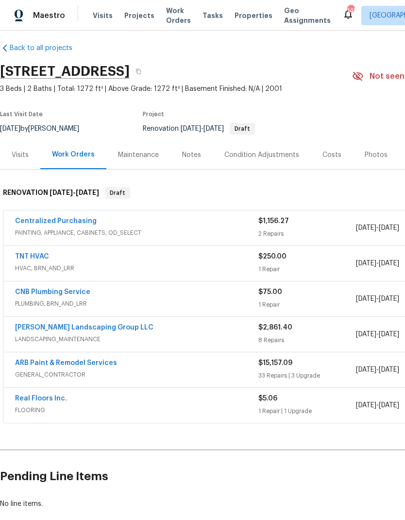
click at [47, 397] on link "Real Floors Inc." at bounding box center [41, 398] width 52 height 7
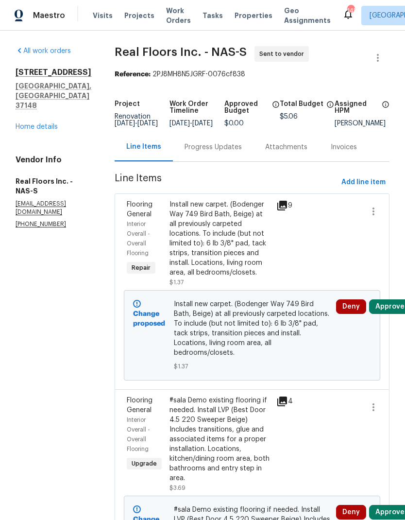
click at [211, 152] on div "Progress Updates" at bounding box center [213, 147] width 57 height 10
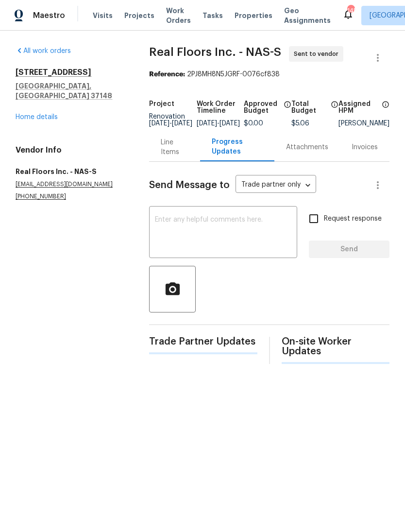
click at [178, 236] on textarea at bounding box center [223, 233] width 137 height 34
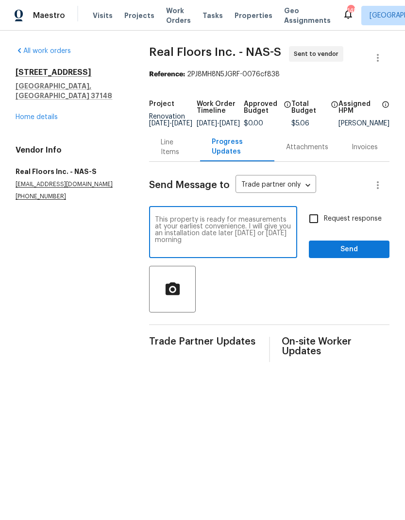
click at [241, 292] on div at bounding box center [269, 289] width 241 height 47
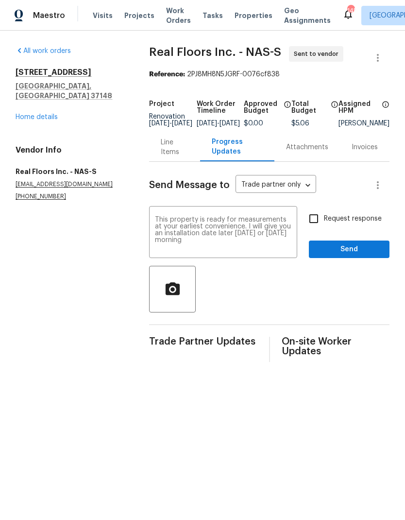
click at [235, 233] on textarea "This property is ready for measurements at your earliest convenience. I will gi…" at bounding box center [223, 233] width 137 height 34
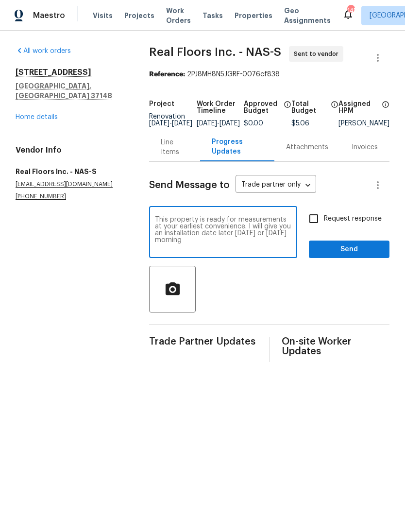
click at [235, 233] on textarea "This property is ready for measurements at your earliest convenience. I will gi…" at bounding box center [223, 233] width 137 height 34
click at [240, 234] on textarea "This property is ready for measurements at your earliest convenience. I will gi…" at bounding box center [223, 233] width 137 height 34
click at [239, 234] on textarea "This property is ready for measurements at your earliest convenience. I will gi…" at bounding box center [223, 233] width 137 height 34
type textarea "This property is ready for measurements at your earliest convenience. I will pr…"
click at [338, 256] on span "Send" at bounding box center [349, 249] width 65 height 12
